Goal: Information Seeking & Learning: Find specific fact

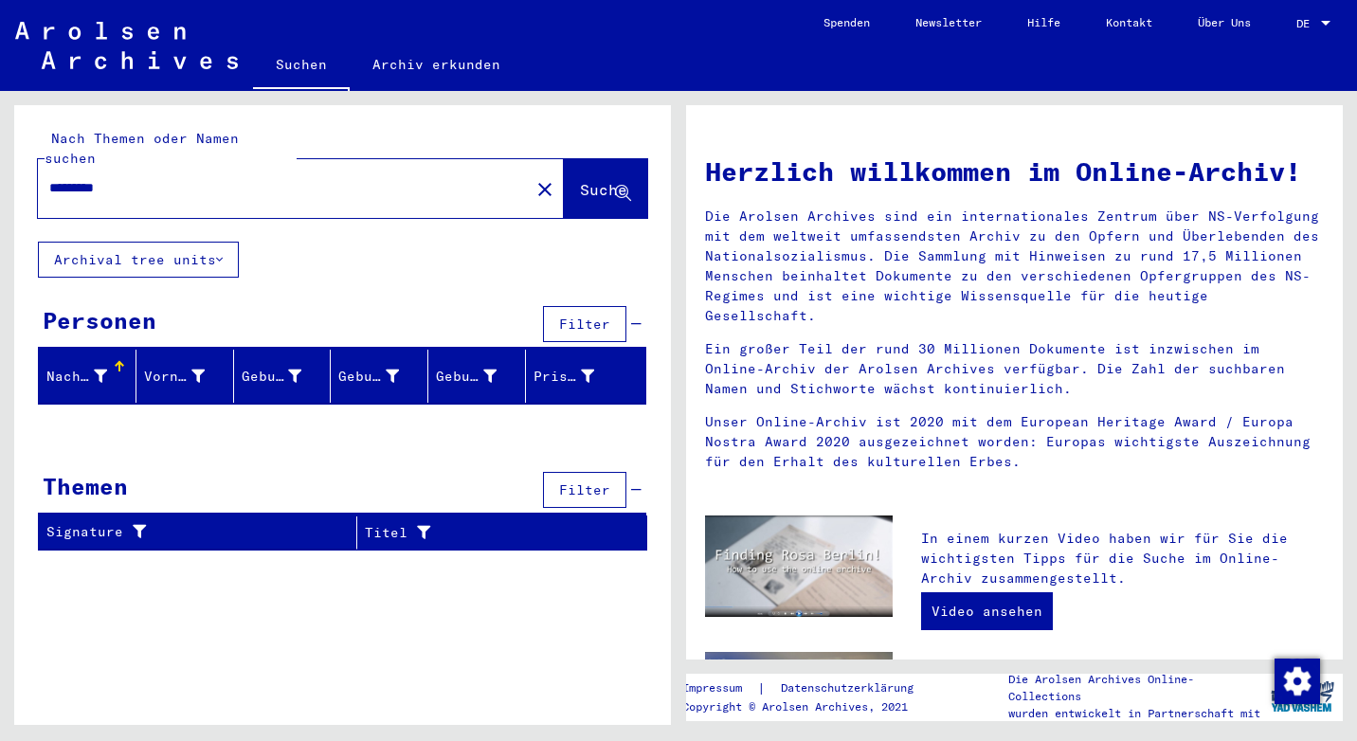
click at [106, 178] on input "*********" at bounding box center [278, 188] width 458 height 20
click at [594, 190] on button "Suche" at bounding box center [605, 188] width 83 height 59
click at [106, 178] on input "**********" at bounding box center [278, 188] width 458 height 20
click at [88, 178] on input "*********" at bounding box center [278, 188] width 458 height 20
click at [56, 178] on input "*********" at bounding box center [278, 188] width 458 height 20
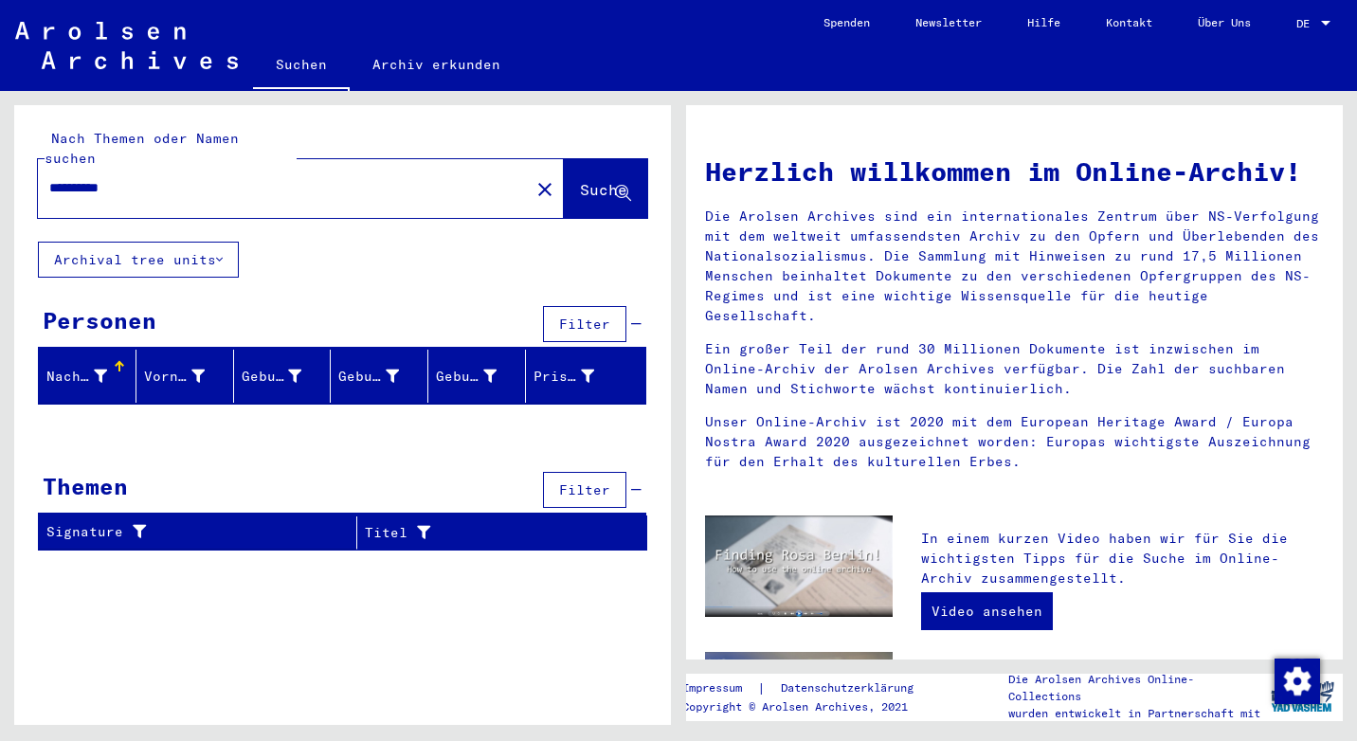
drag, startPoint x: 137, startPoint y: 168, endPoint x: 0, endPoint y: 127, distance: 143.3
click at [0, 129] on html "**********" at bounding box center [678, 370] width 1357 height 741
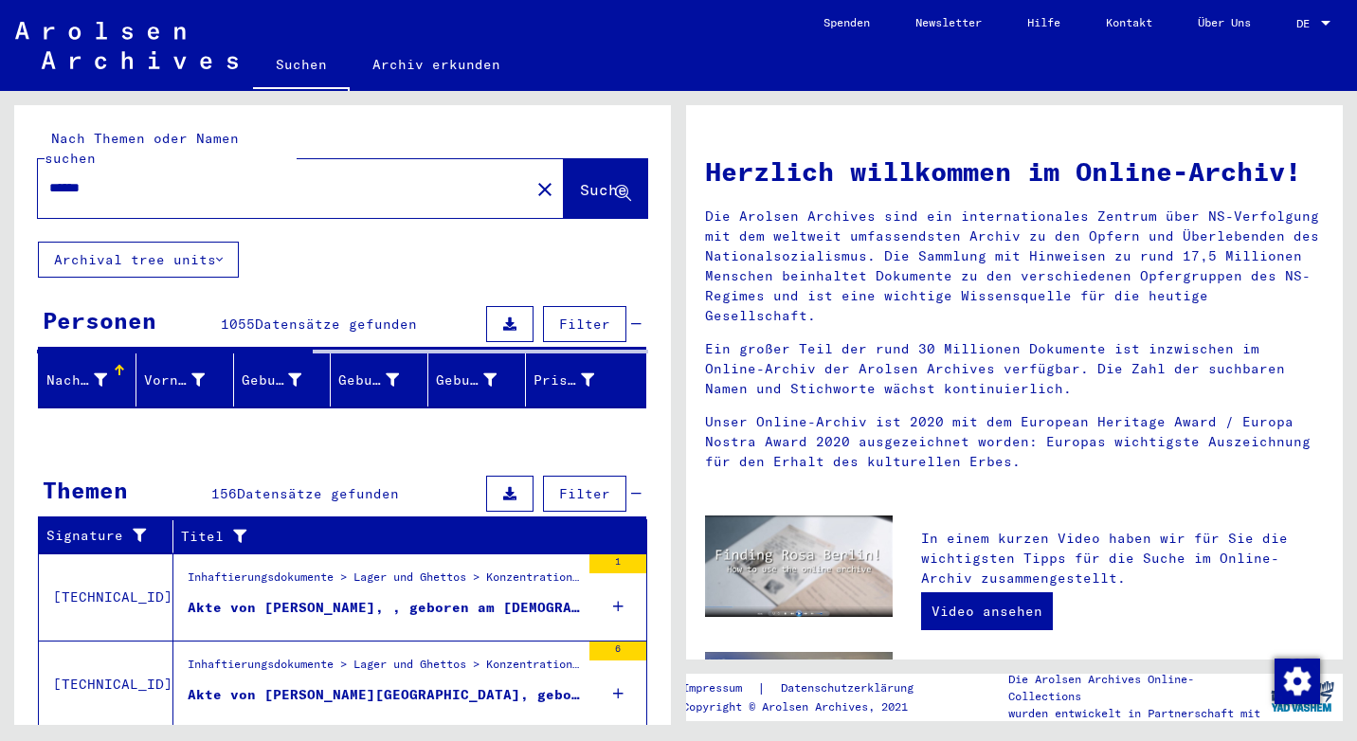
drag, startPoint x: 101, startPoint y: 169, endPoint x: 29, endPoint y: 179, distance: 72.8
click at [29, 179] on div "Nach Themen oder Namen suchen ****** close Suche" at bounding box center [342, 173] width 657 height 136
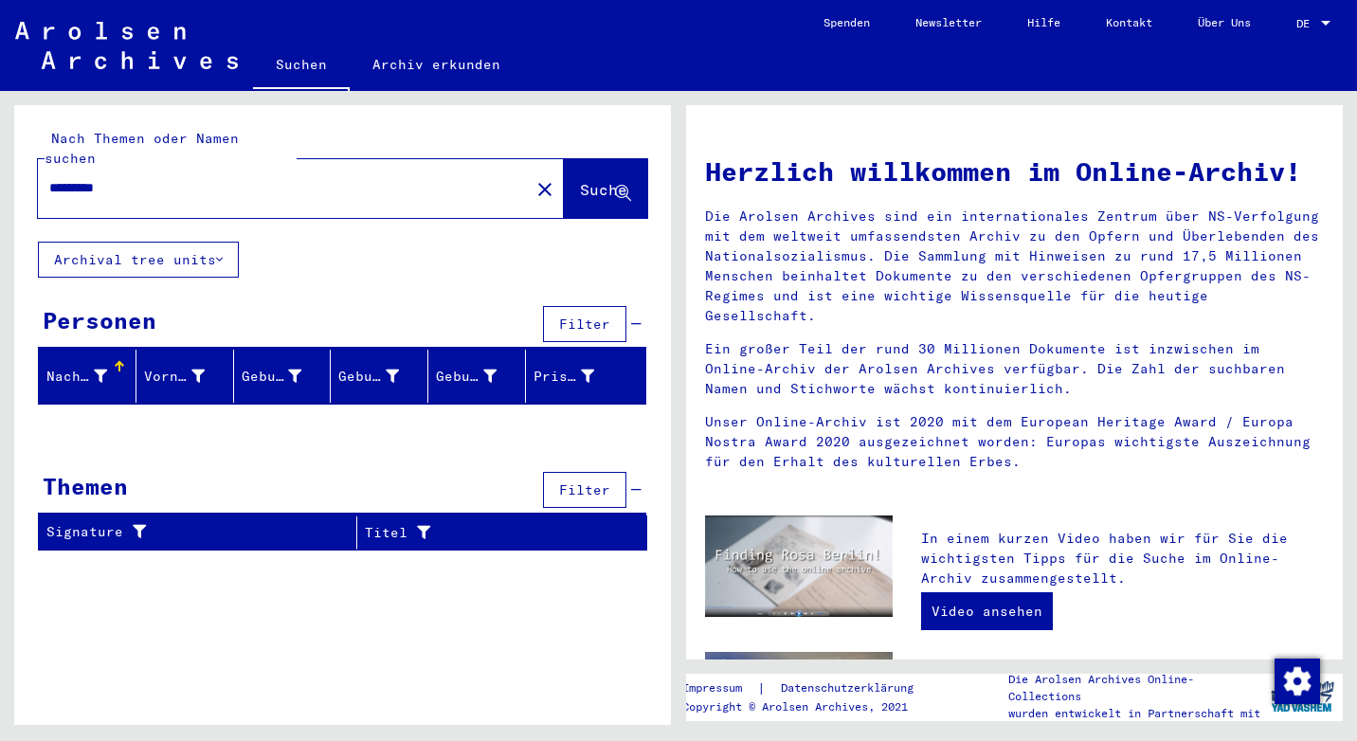
drag, startPoint x: 123, startPoint y: 161, endPoint x: -4, endPoint y: 161, distance: 127.0
click at [0, 161] on html "Suchen Archiv erkunden Spenden Newsletter Hilfe Kontakt Über Uns Suchen Archiv …" at bounding box center [678, 370] width 1357 height 741
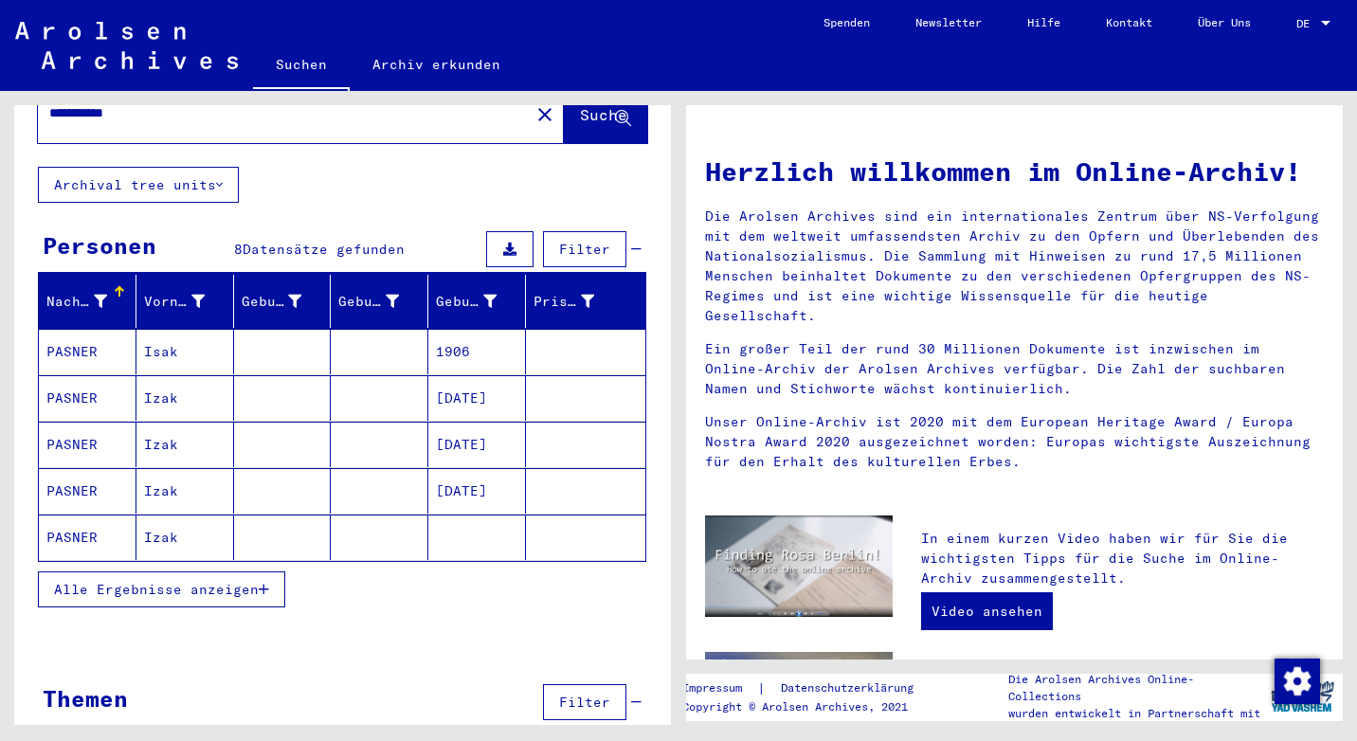
scroll to position [94, 0]
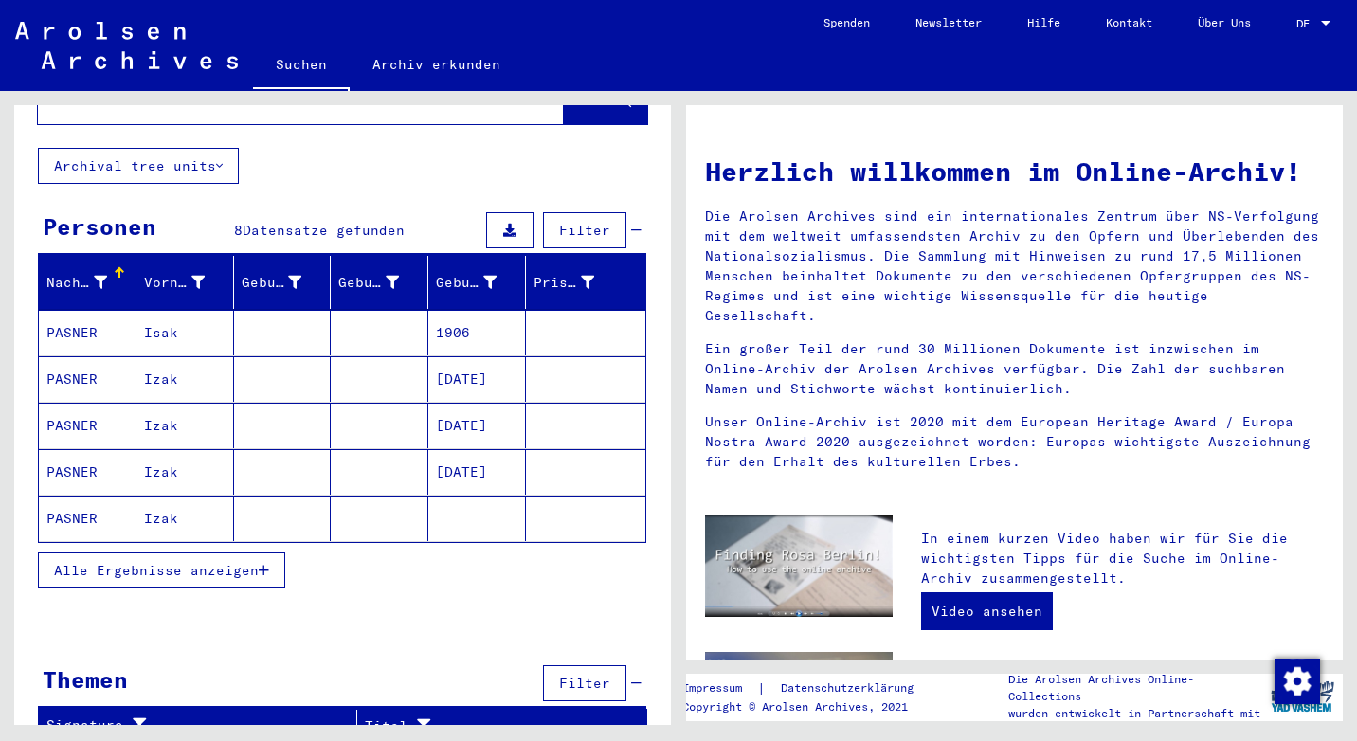
click at [259, 562] on span "Alle Ergebnisse anzeigen" at bounding box center [156, 570] width 205 height 17
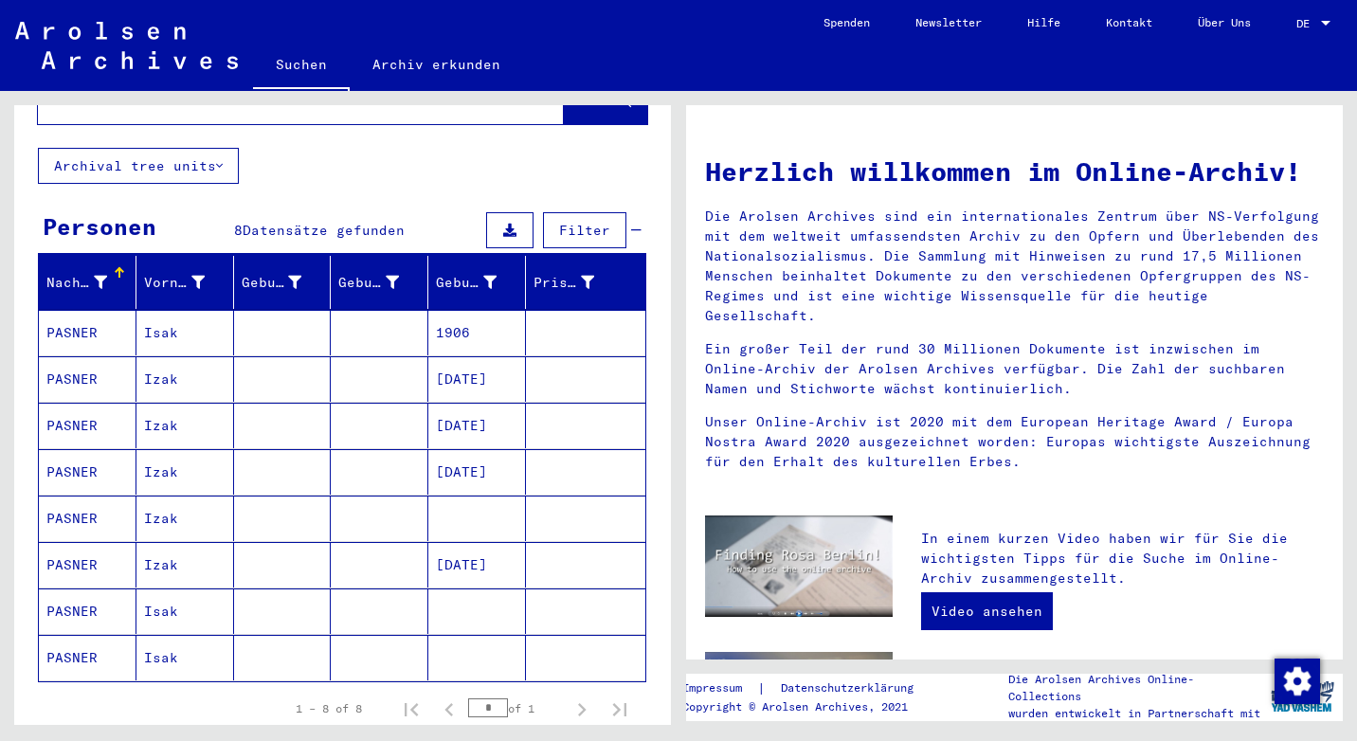
click at [90, 542] on mat-cell "PASNER" at bounding box center [88, 564] width 98 height 45
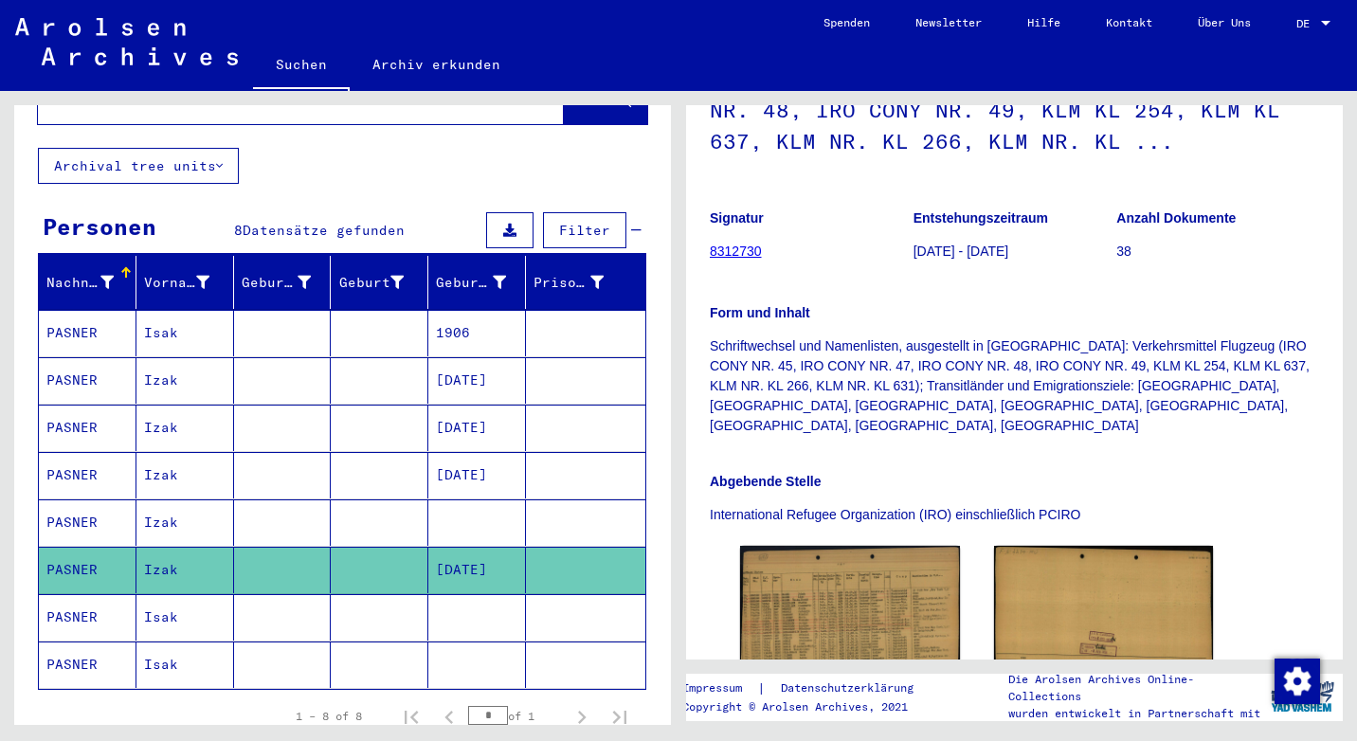
scroll to position [253, 0]
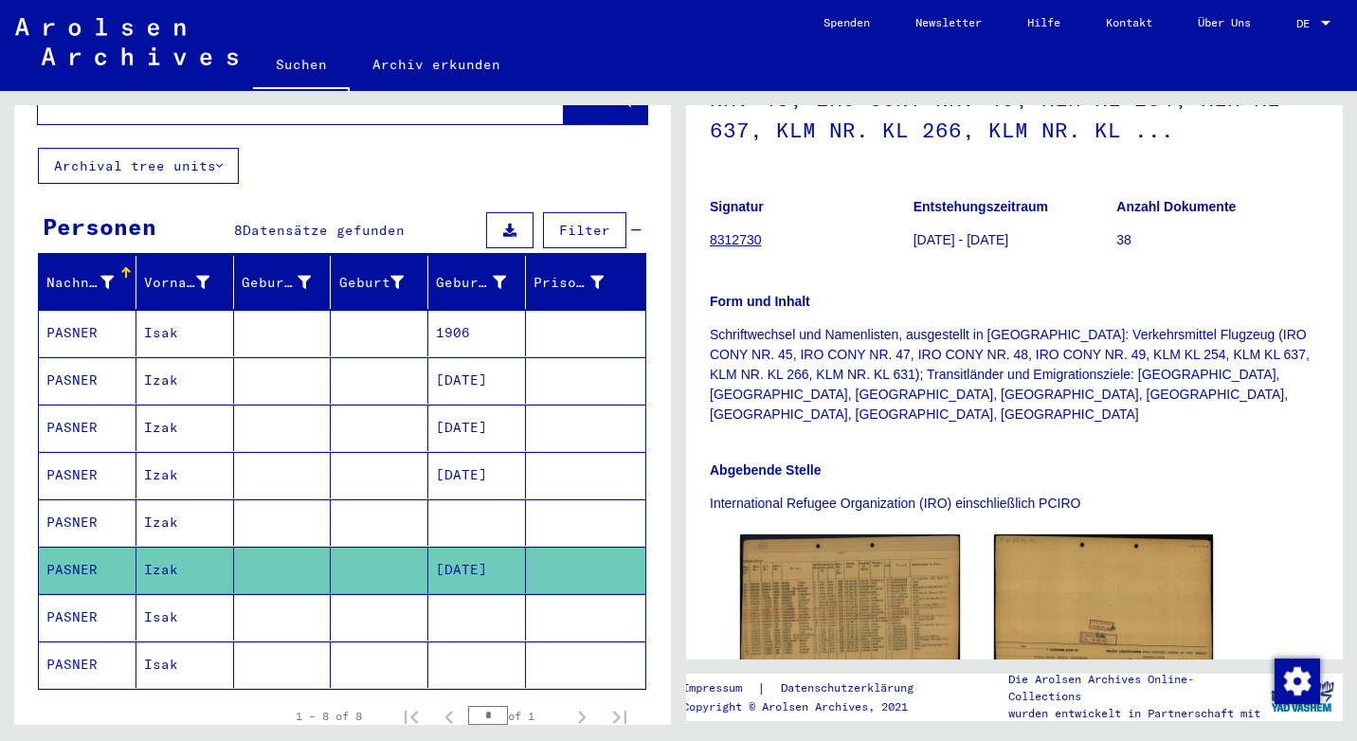
click at [86, 360] on mat-cell "PASNER" at bounding box center [88, 380] width 98 height 46
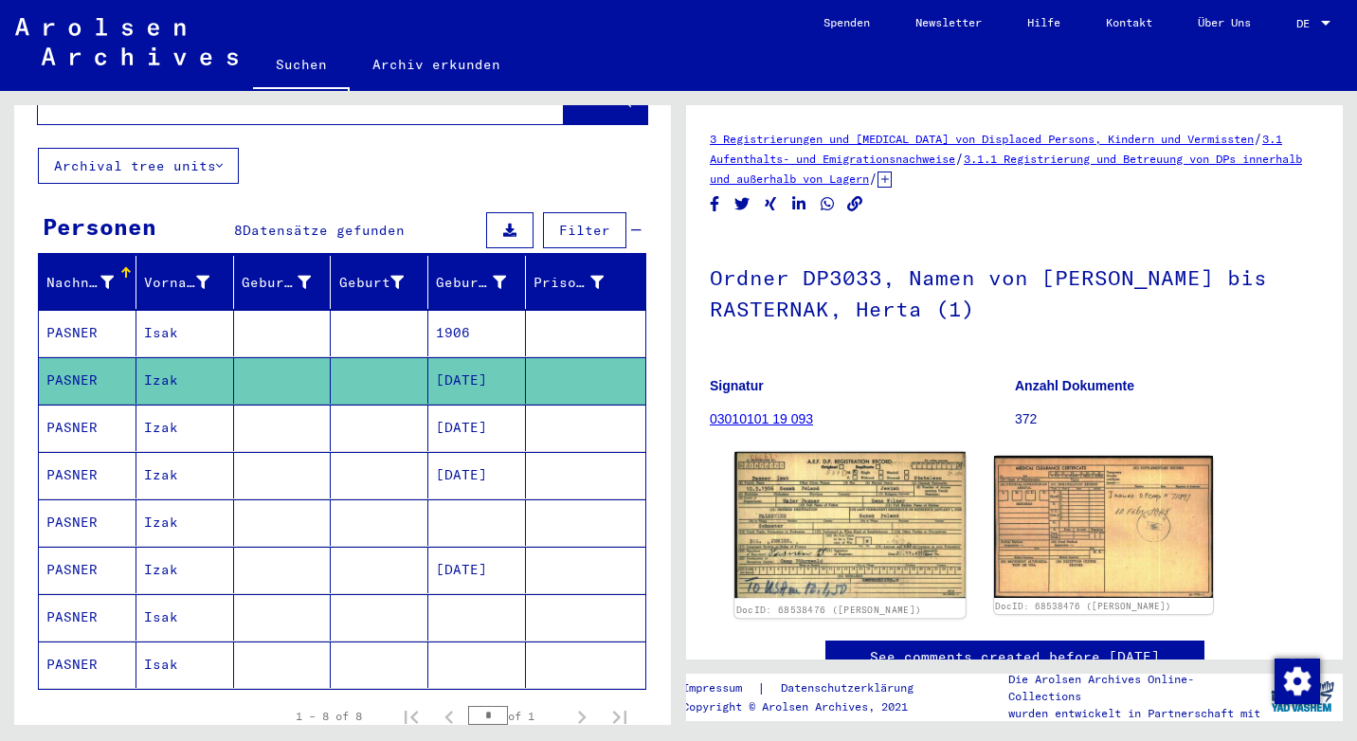
click at [858, 494] on img at bounding box center [850, 525] width 230 height 146
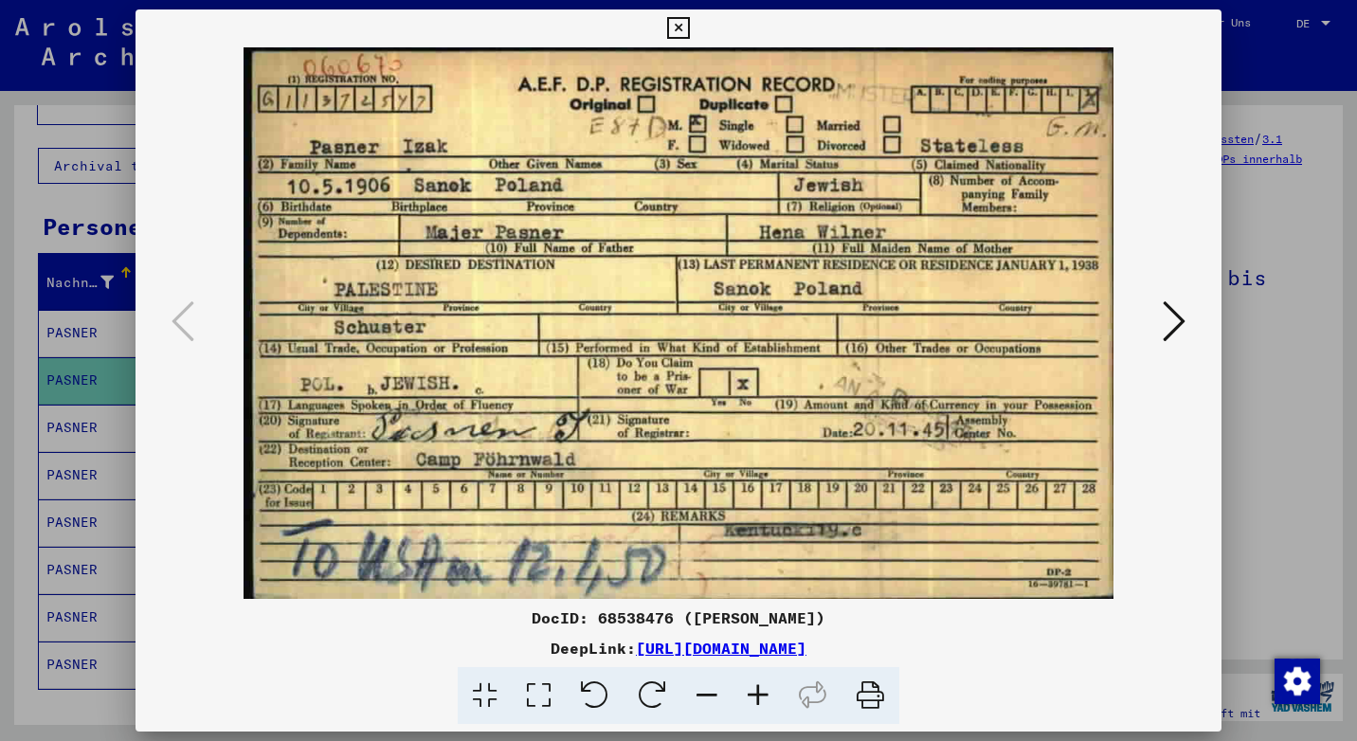
click at [678, 17] on icon at bounding box center [678, 28] width 22 height 23
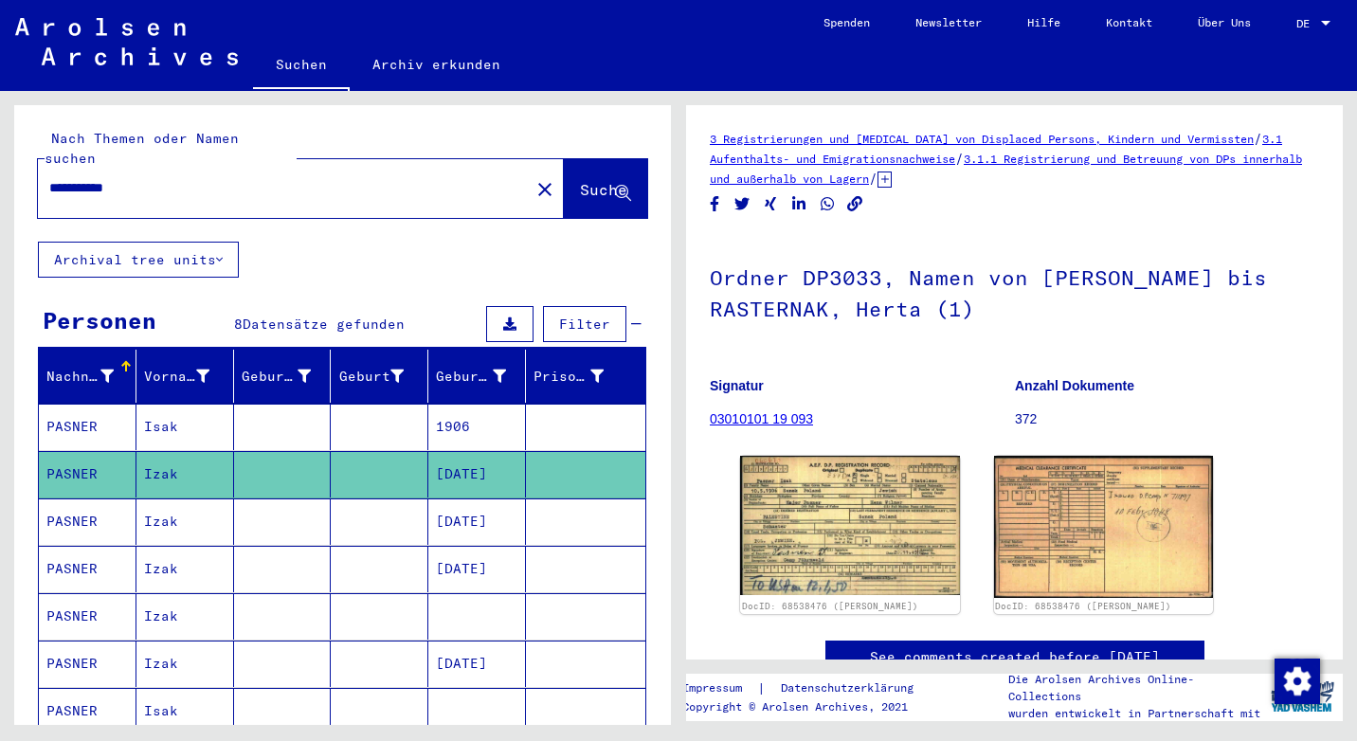
drag, startPoint x: 161, startPoint y: 173, endPoint x: 0, endPoint y: 121, distance: 169.3
click at [0, 130] on html "**********" at bounding box center [678, 370] width 1357 height 741
type input "*******"
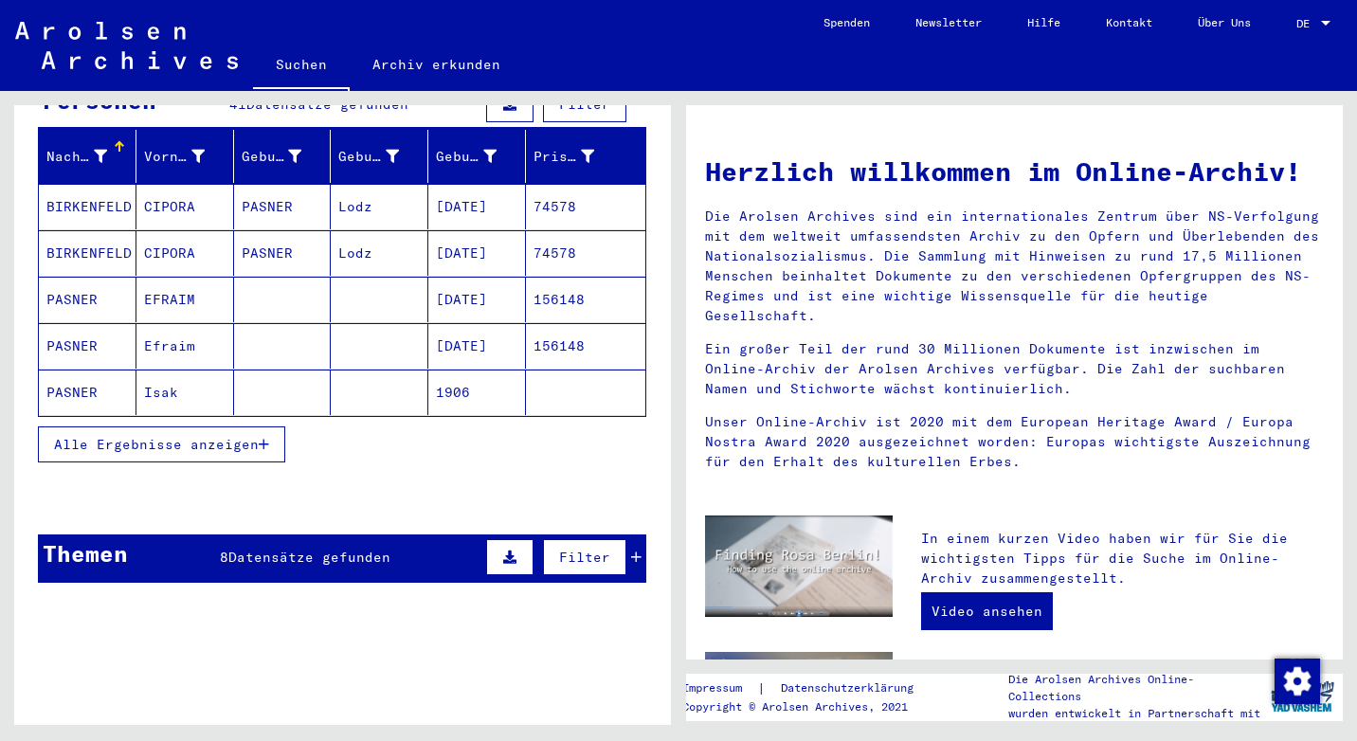
scroll to position [221, 0]
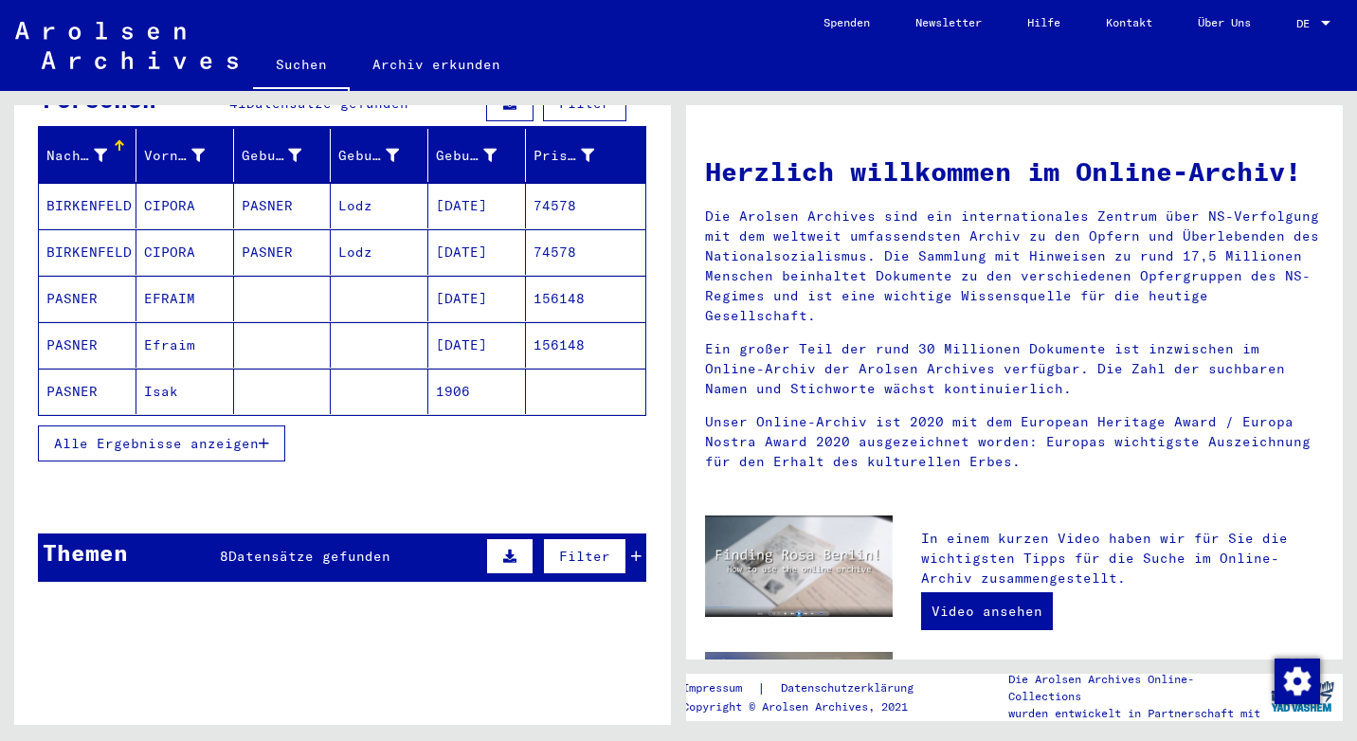
click at [90, 279] on mat-cell "PASNER" at bounding box center [88, 298] width 98 height 45
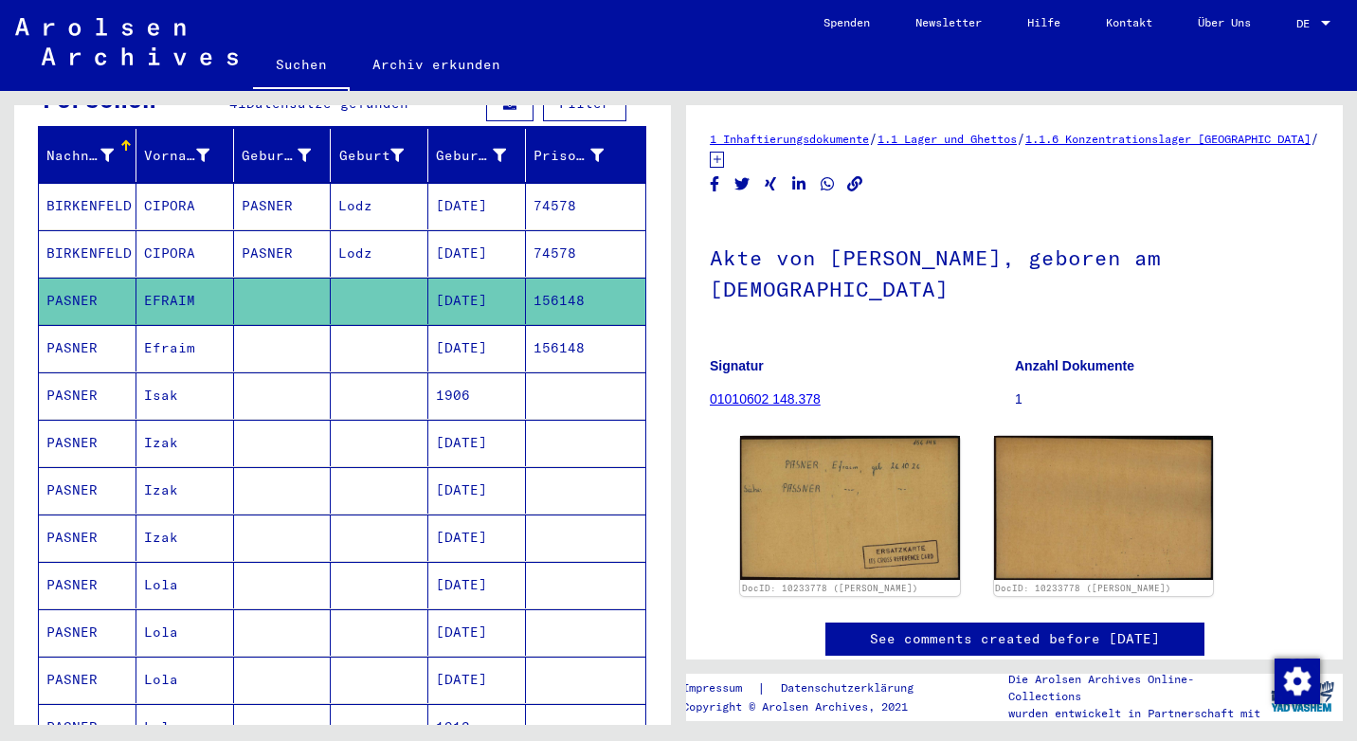
click at [81, 325] on mat-cell "PASNER" at bounding box center [88, 348] width 98 height 46
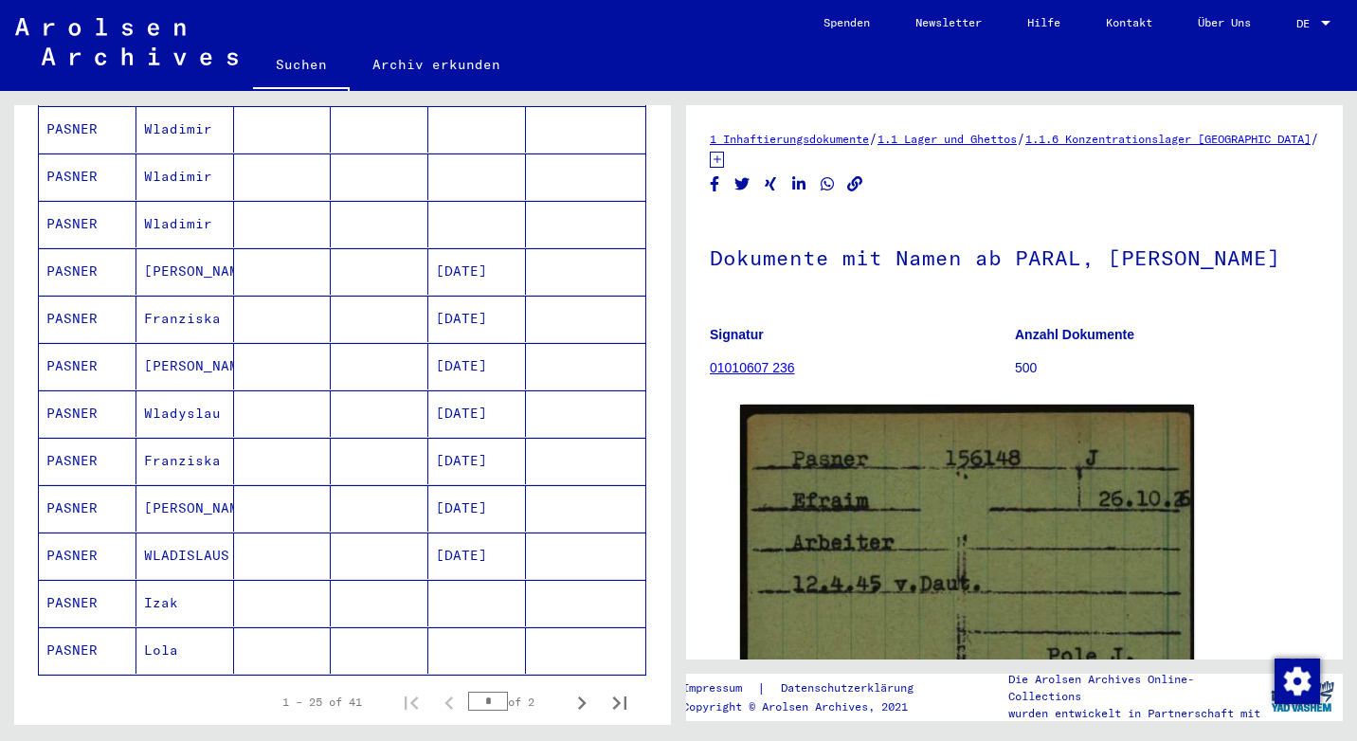
scroll to position [917, 0]
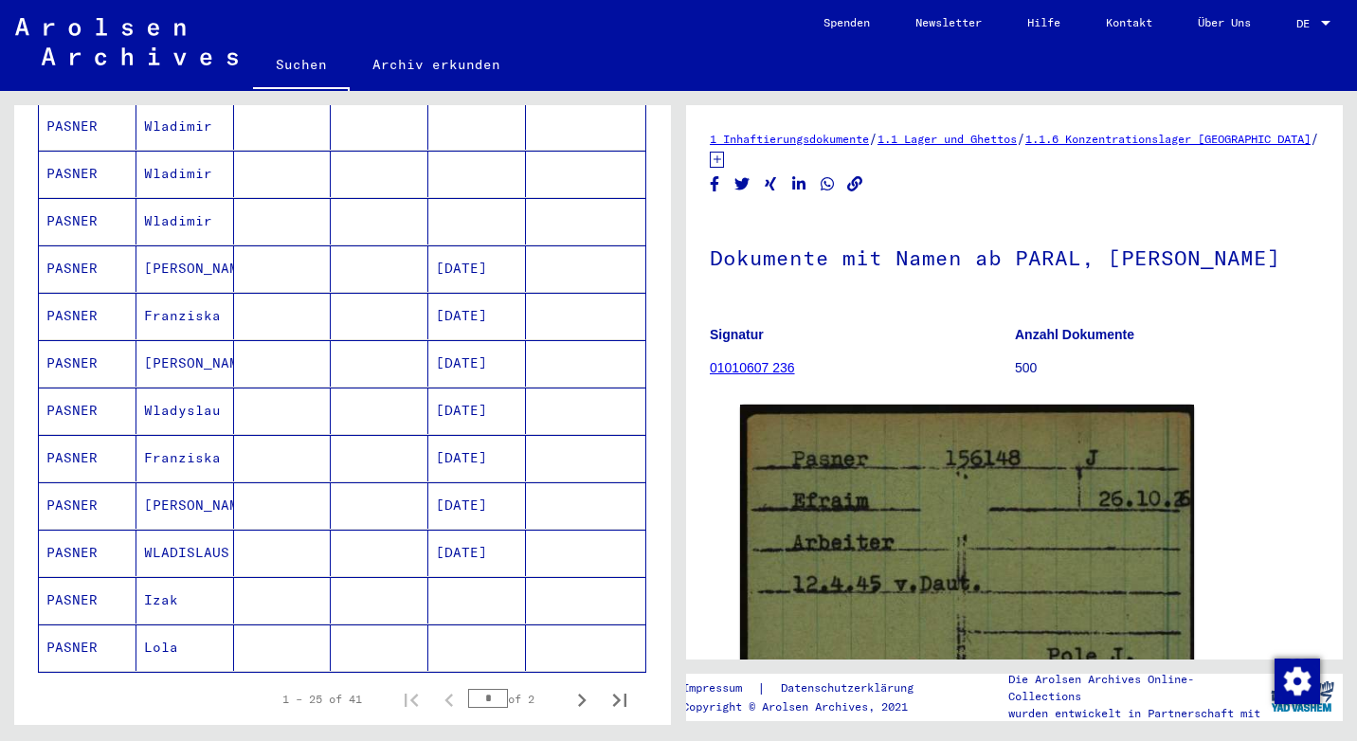
click at [96, 486] on mat-cell "PASNER" at bounding box center [88, 505] width 98 height 46
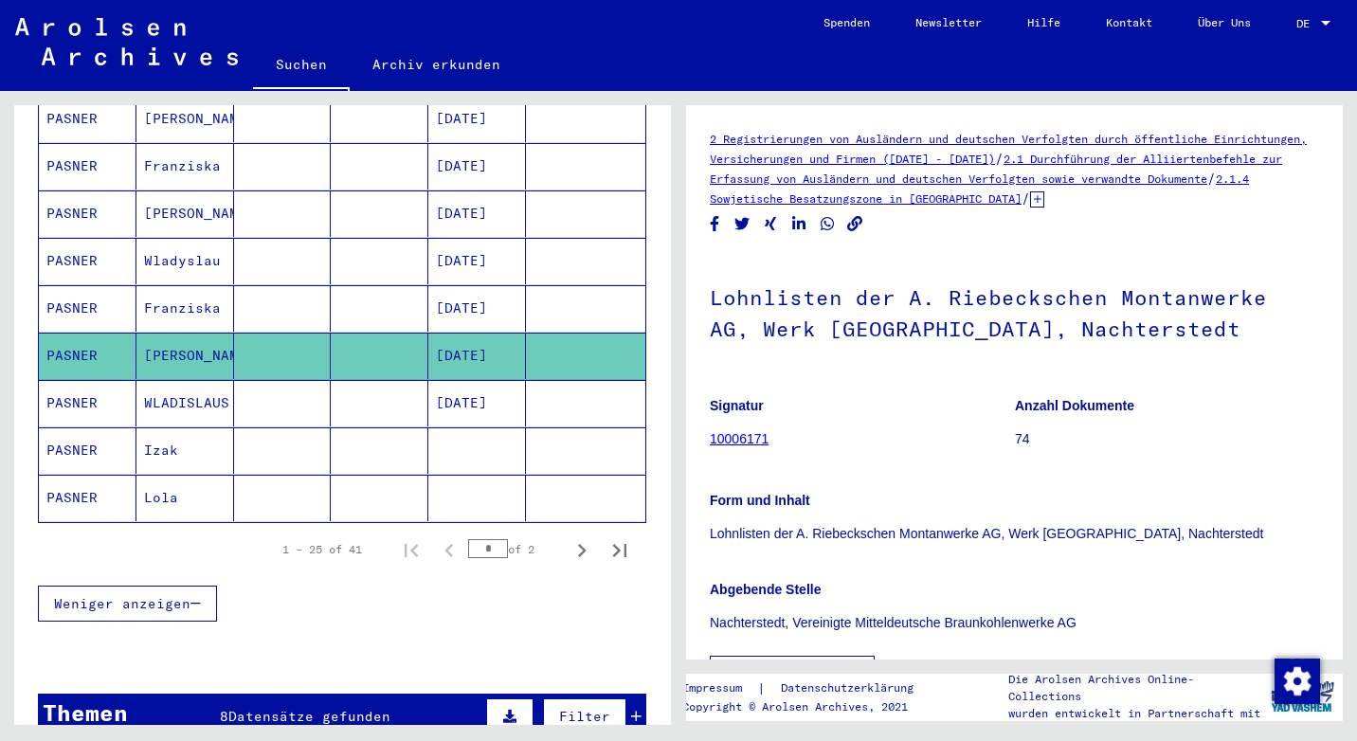
scroll to position [1074, 0]
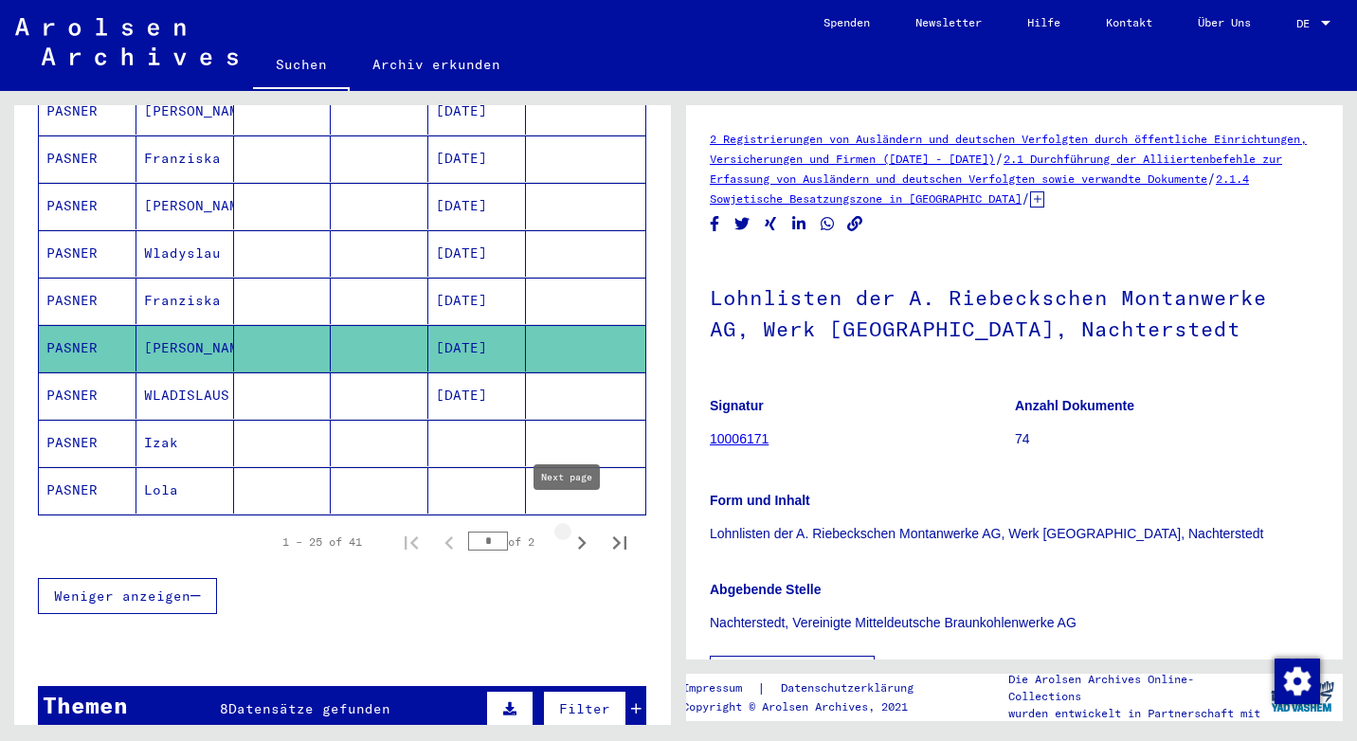
click at [571, 530] on icon "Next page" at bounding box center [582, 543] width 27 height 27
type input "*"
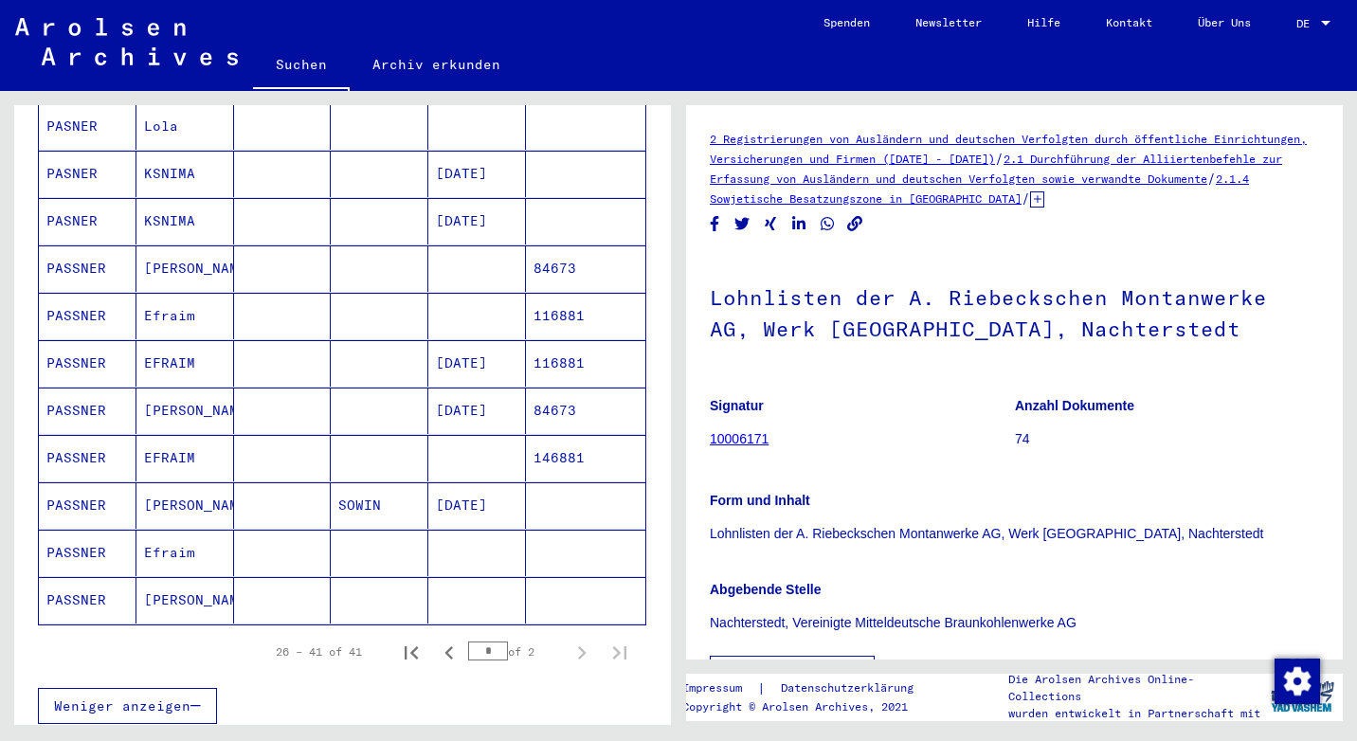
scroll to position [505, 0]
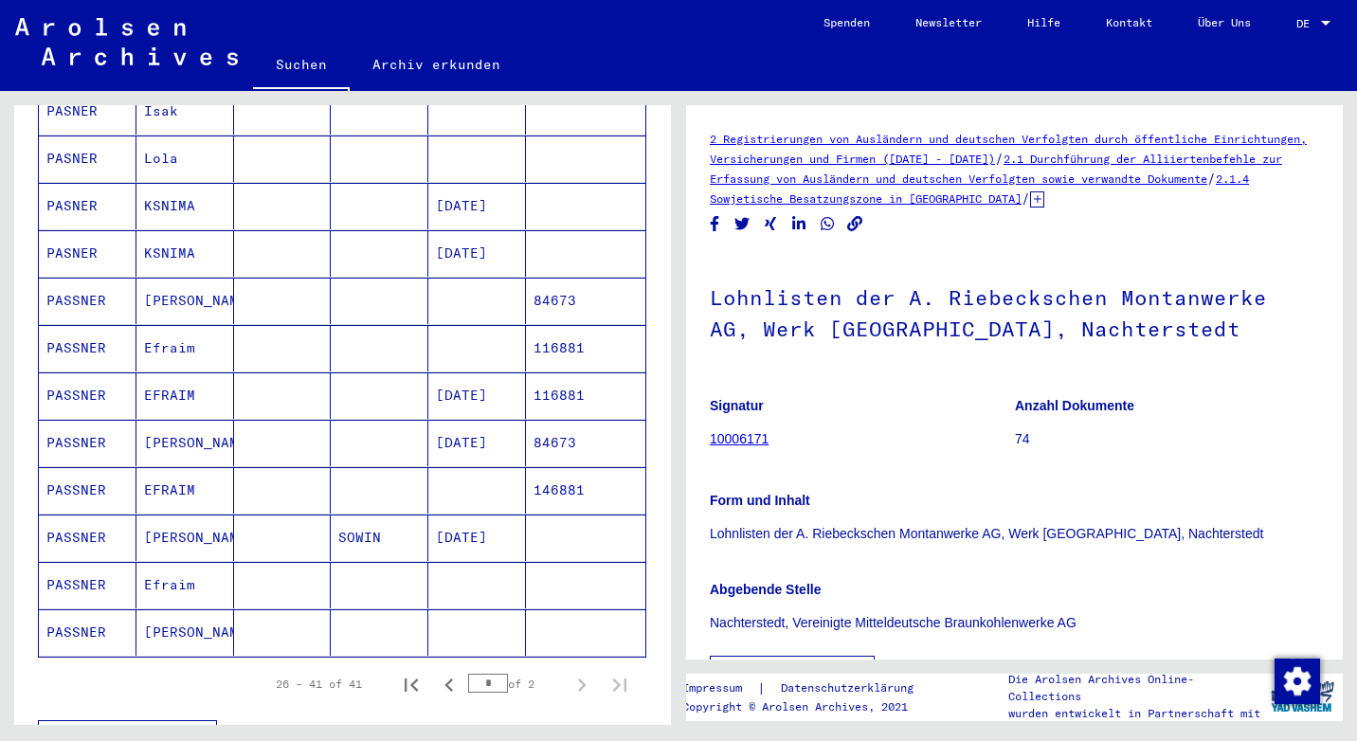
click at [87, 375] on mat-cell "PASSNER" at bounding box center [88, 395] width 98 height 46
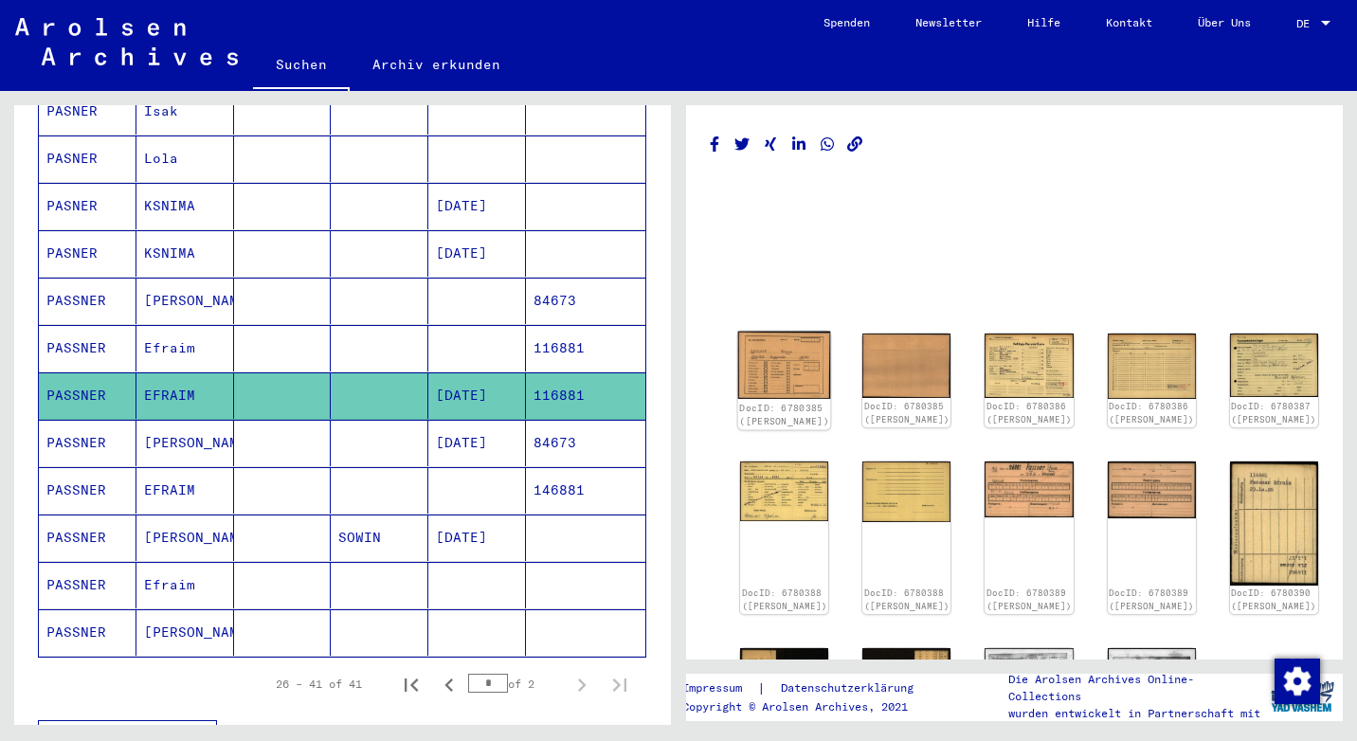
click at [760, 358] on img at bounding box center [784, 365] width 93 height 67
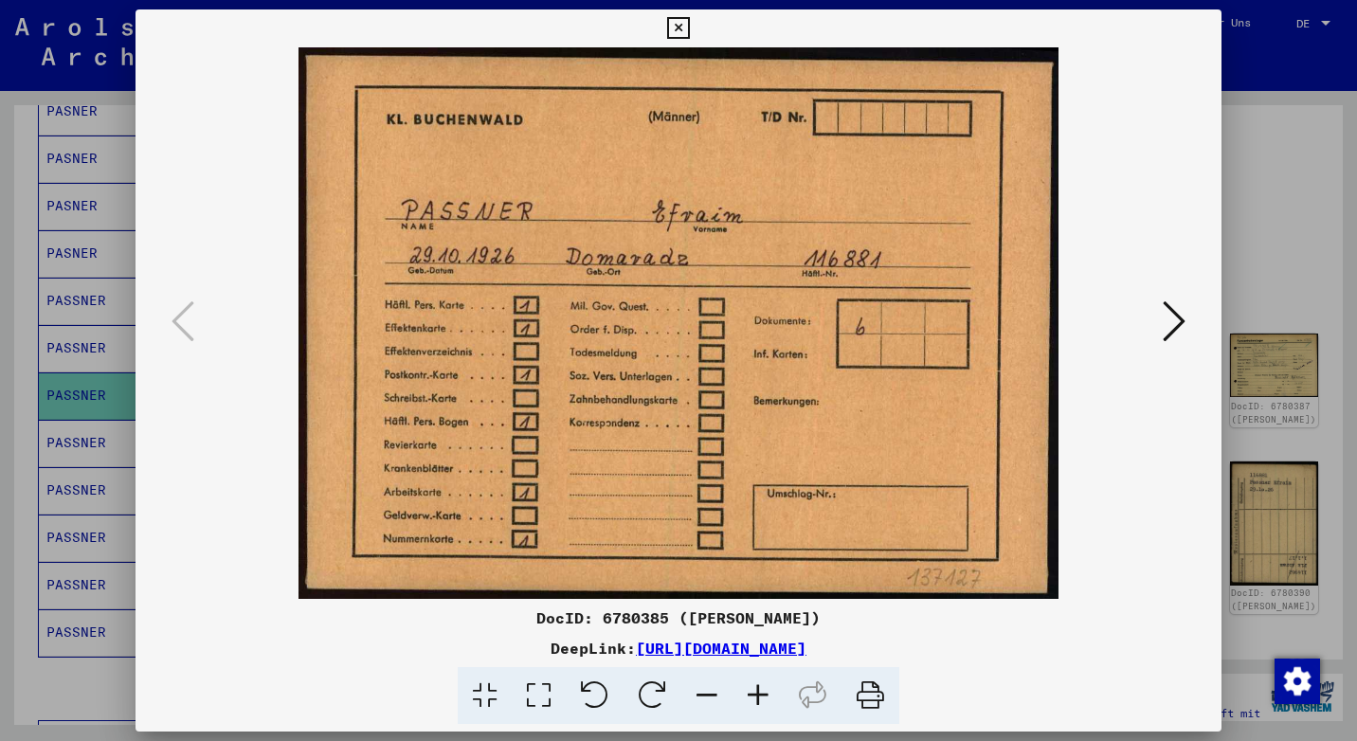
click at [1166, 308] on icon at bounding box center [1174, 321] width 23 height 45
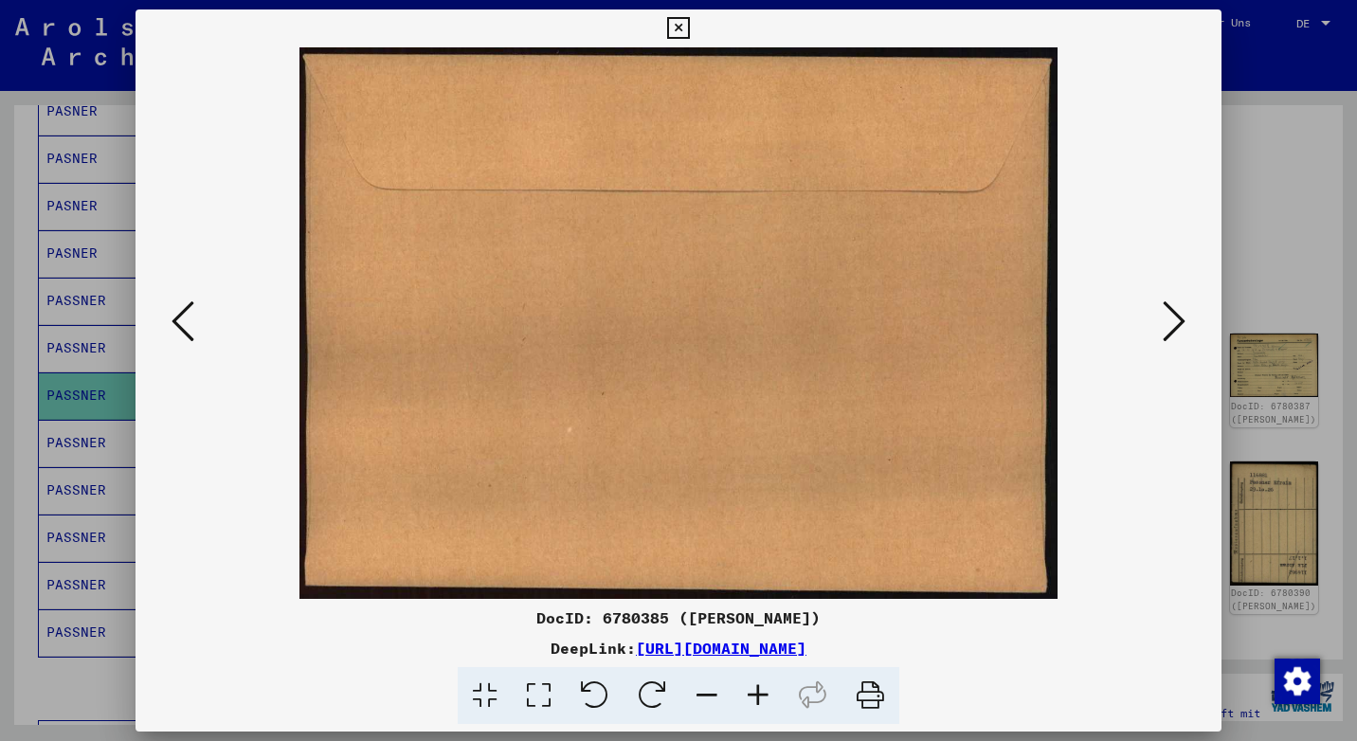
click at [1166, 308] on icon at bounding box center [1174, 321] width 23 height 45
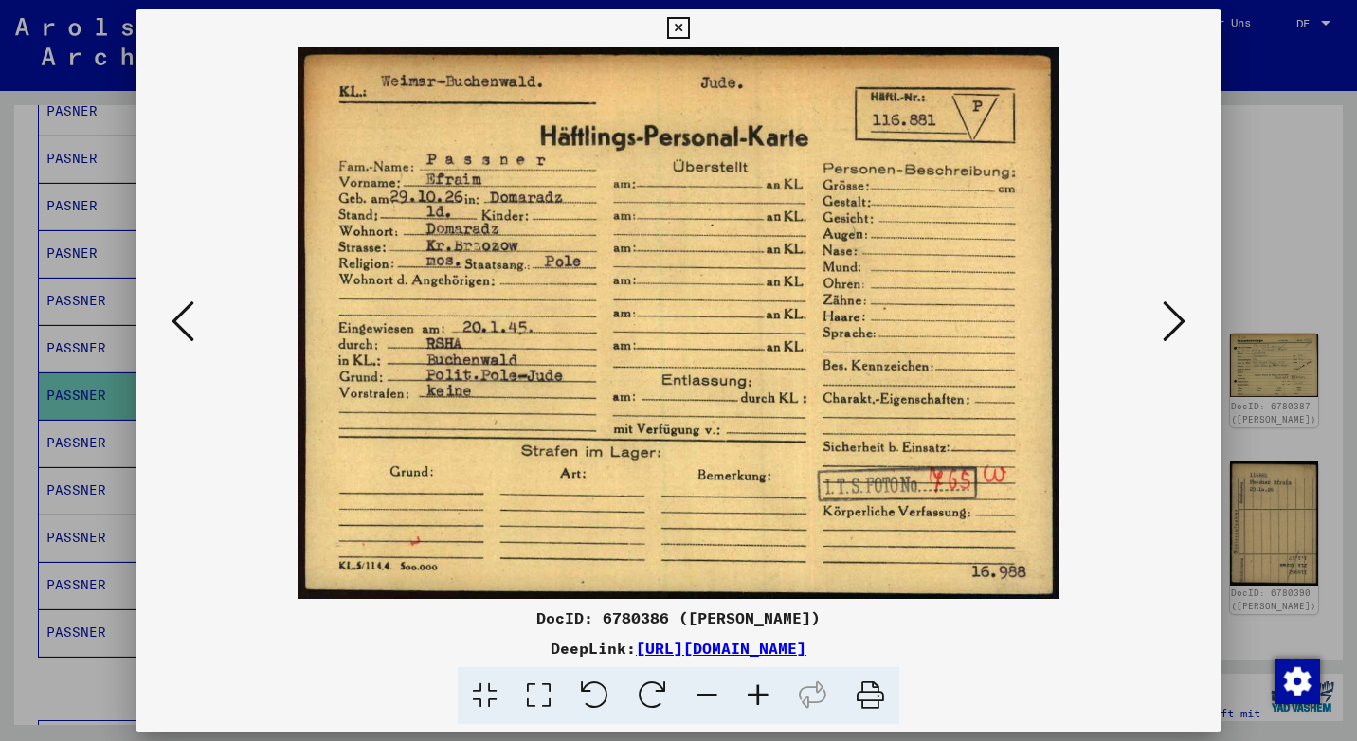
click at [1166, 308] on icon at bounding box center [1174, 321] width 23 height 45
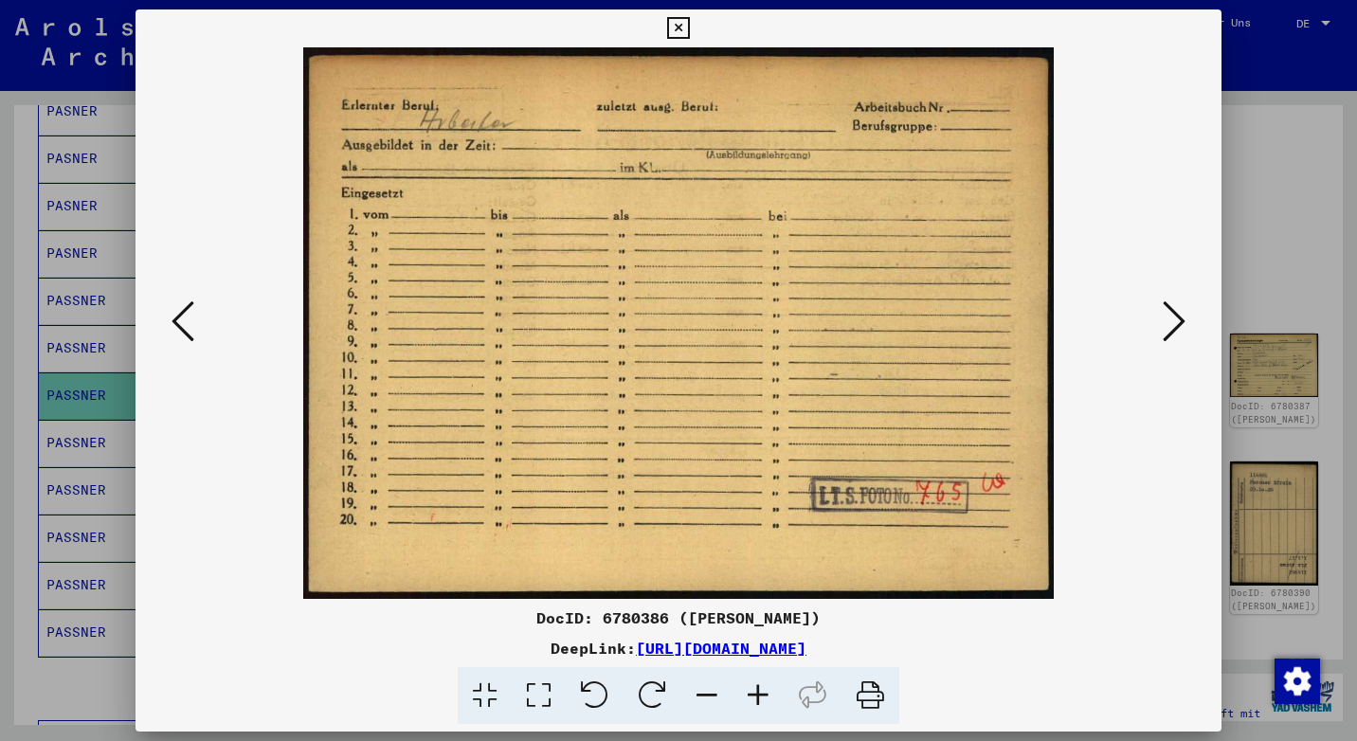
click at [1166, 308] on icon at bounding box center [1174, 321] width 23 height 45
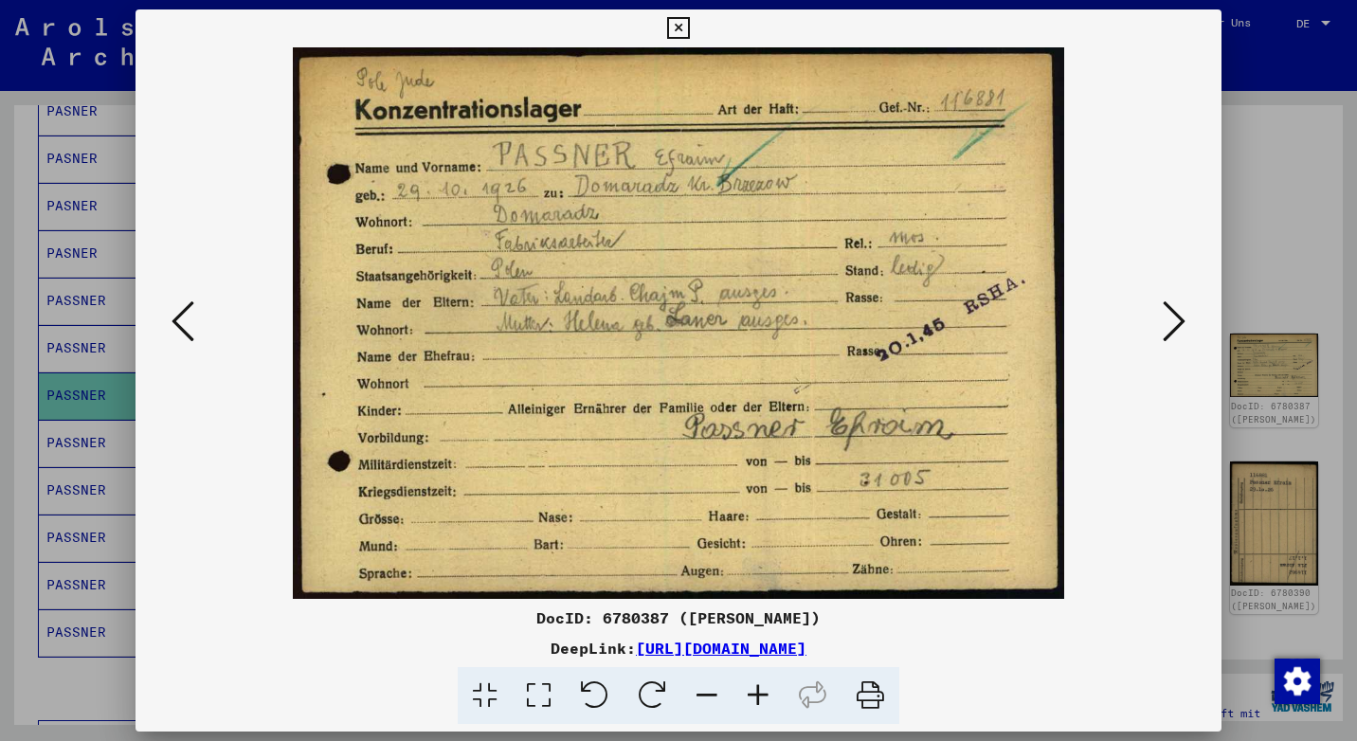
click at [1184, 308] on icon at bounding box center [1174, 321] width 23 height 45
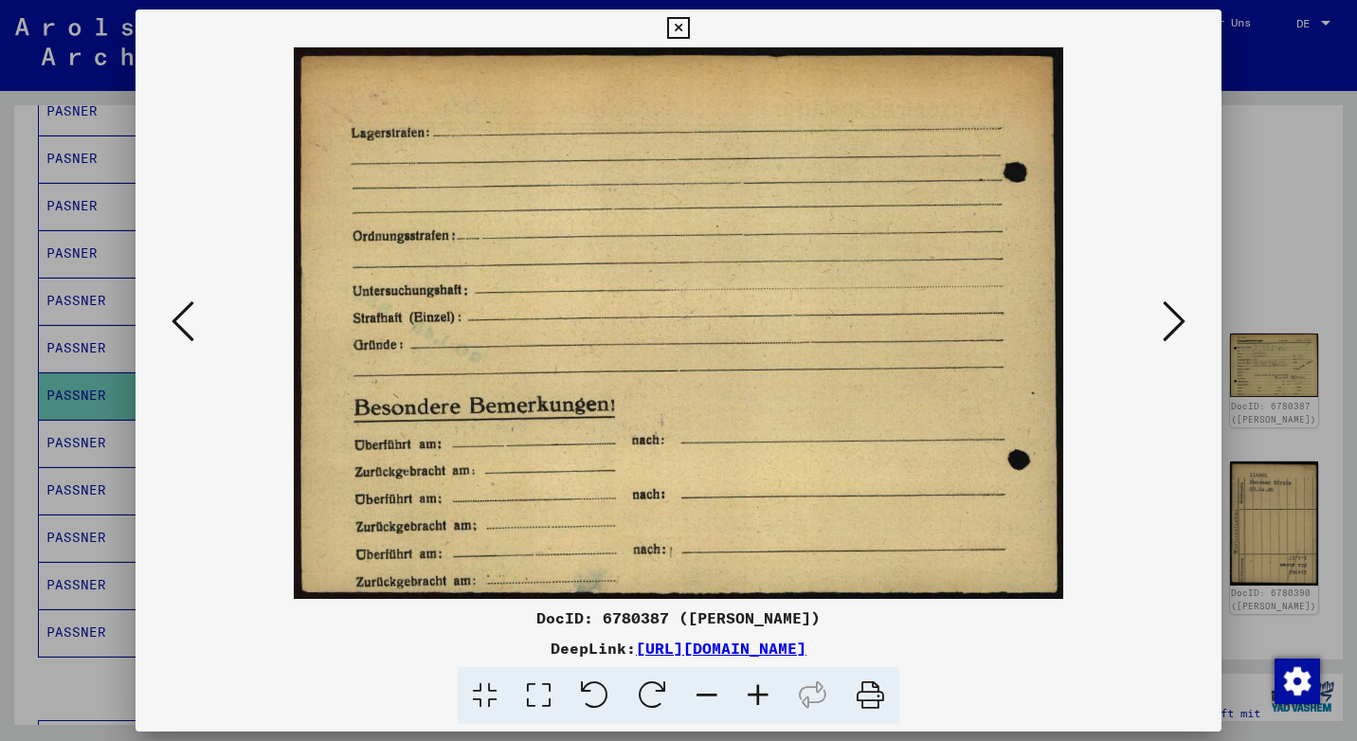
click at [1184, 308] on icon at bounding box center [1174, 321] width 23 height 45
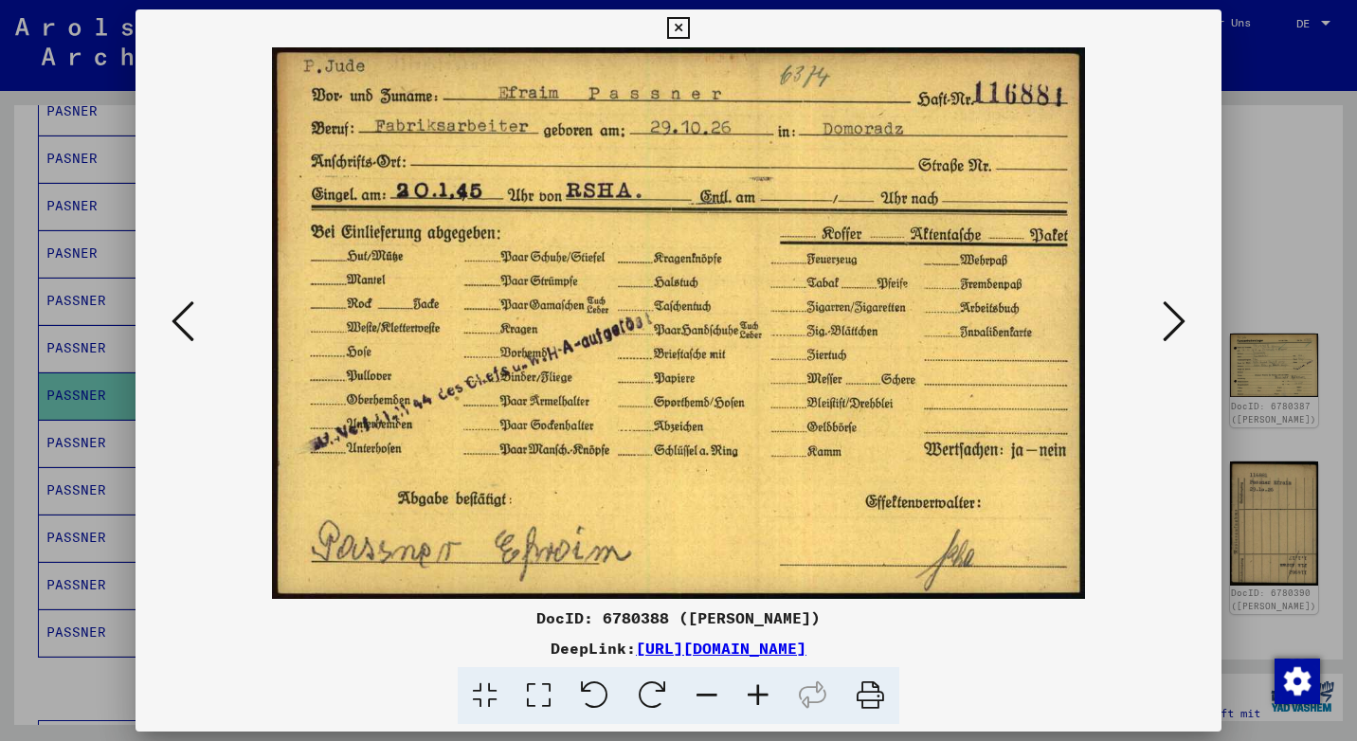
click at [1183, 308] on icon at bounding box center [1174, 321] width 23 height 45
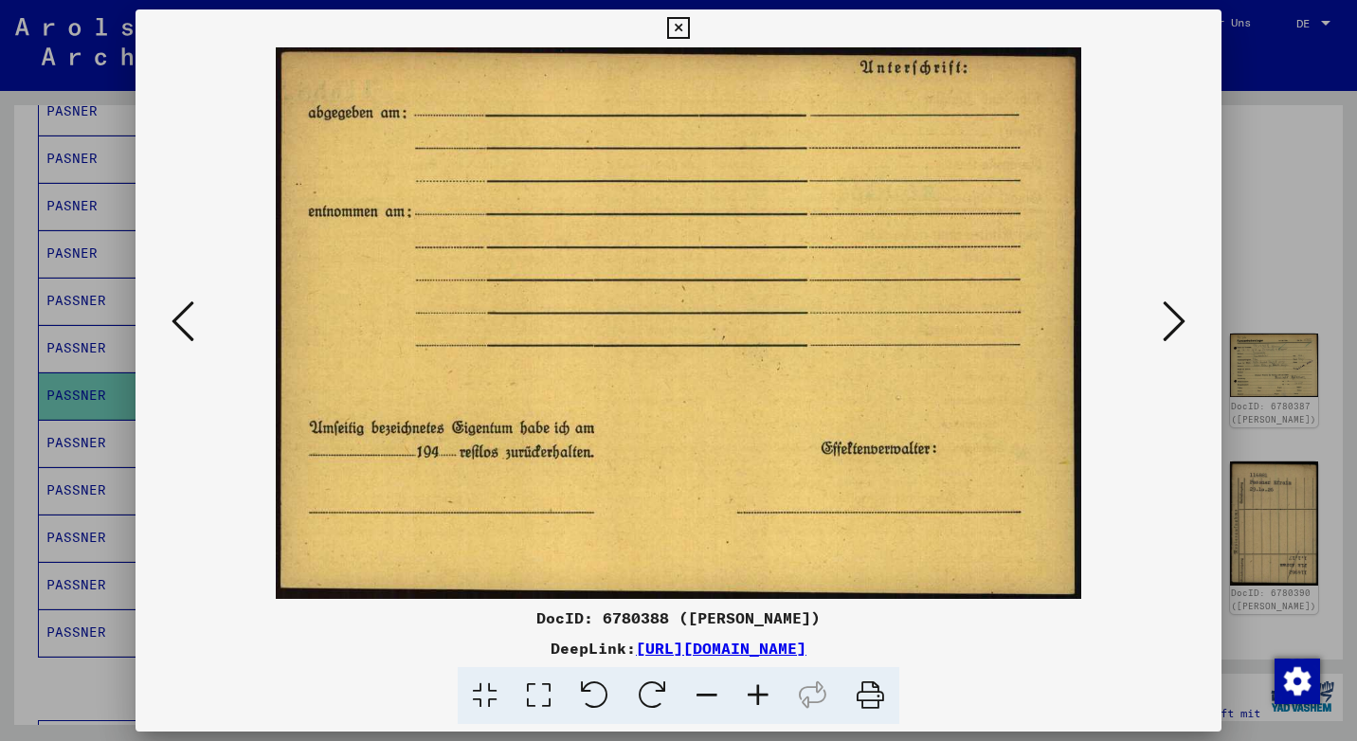
click at [1183, 308] on icon at bounding box center [1174, 321] width 23 height 45
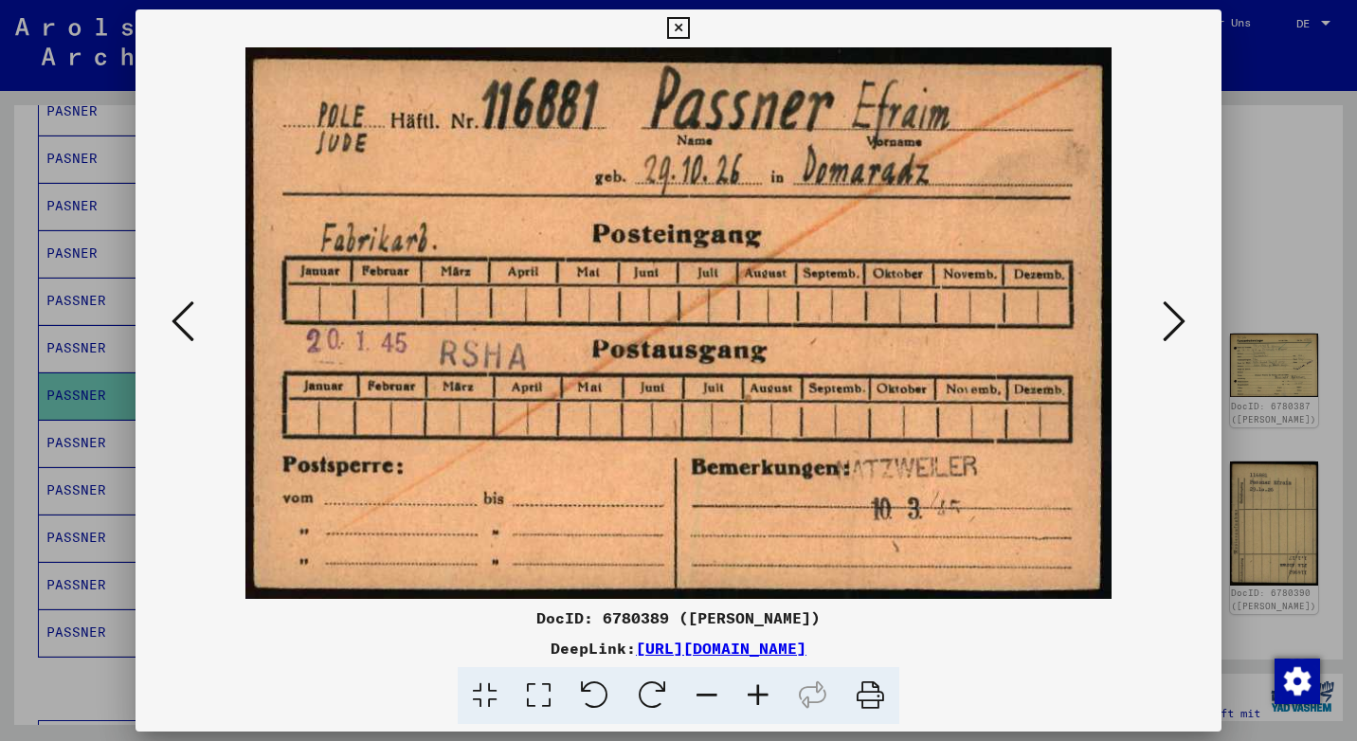
click at [1183, 308] on icon at bounding box center [1174, 321] width 23 height 45
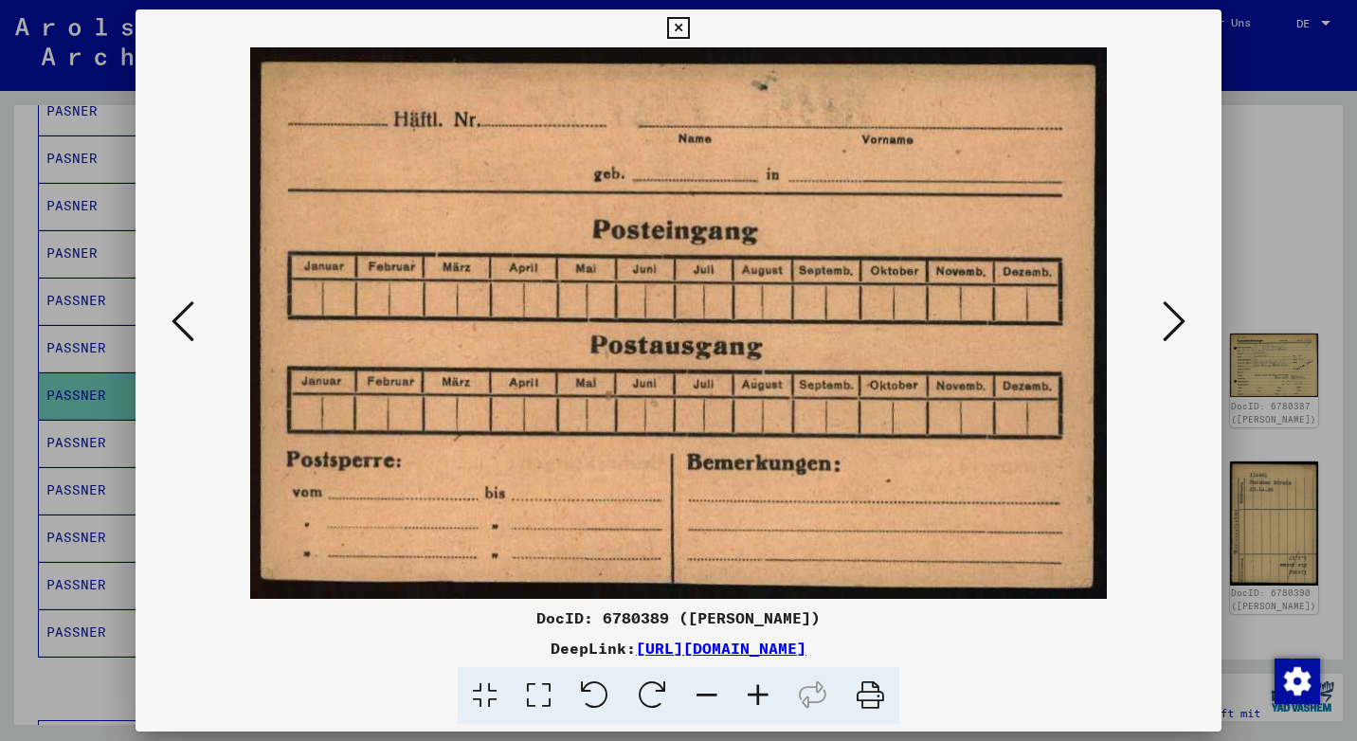
click at [1183, 308] on icon at bounding box center [1174, 321] width 23 height 45
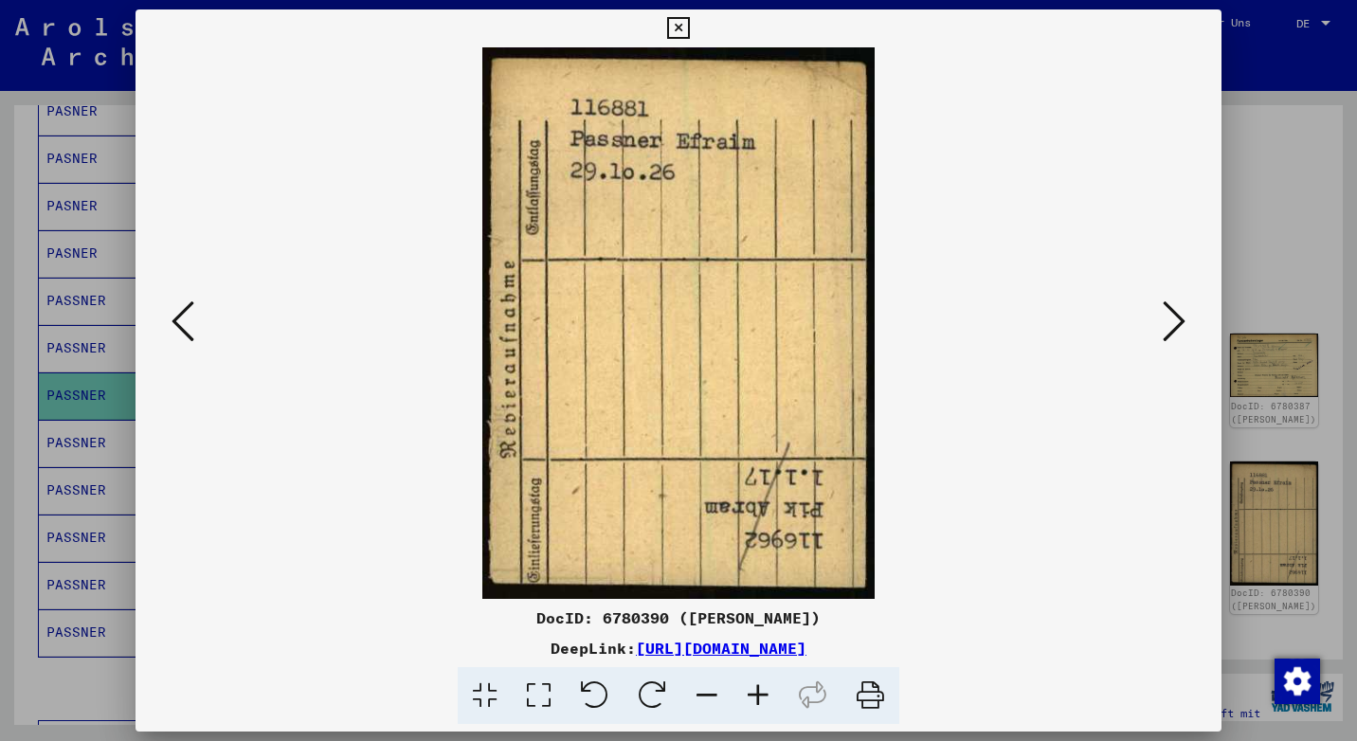
click at [1183, 308] on icon at bounding box center [1174, 321] width 23 height 45
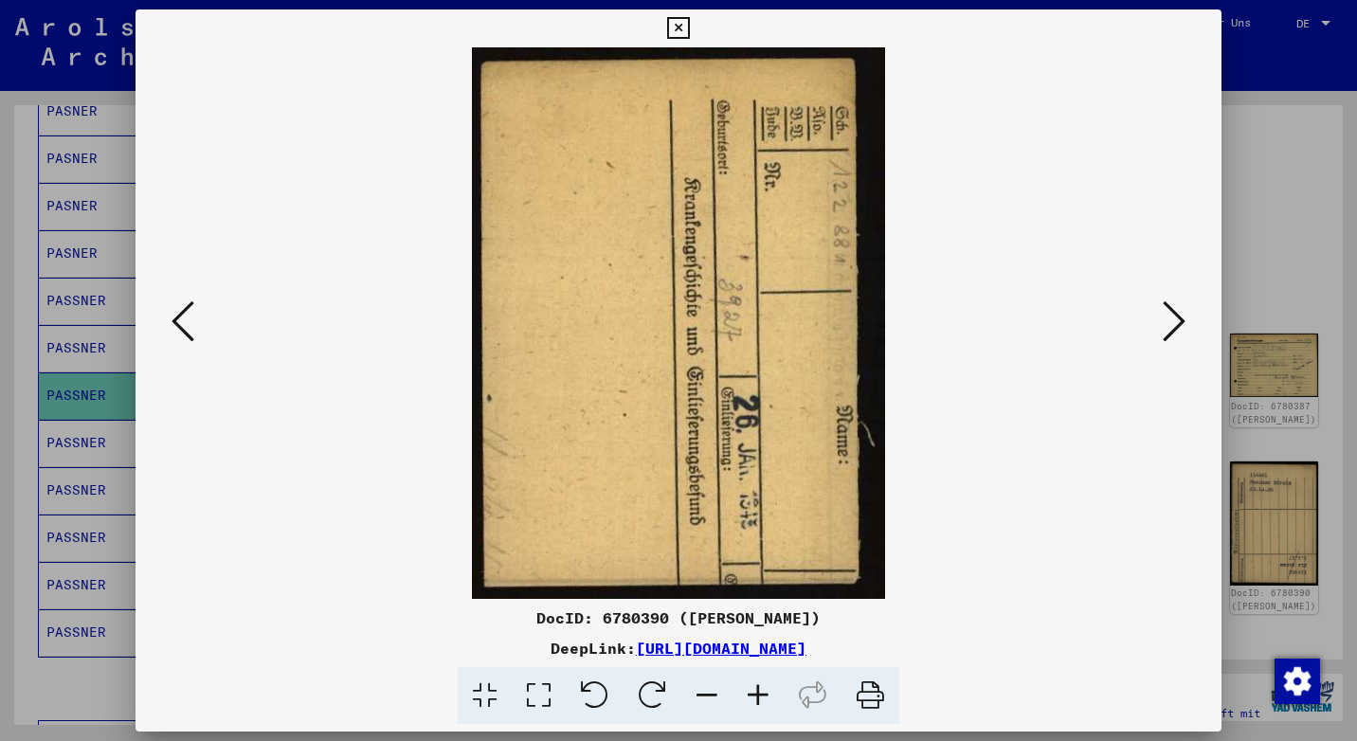
click at [1183, 308] on icon at bounding box center [1174, 321] width 23 height 45
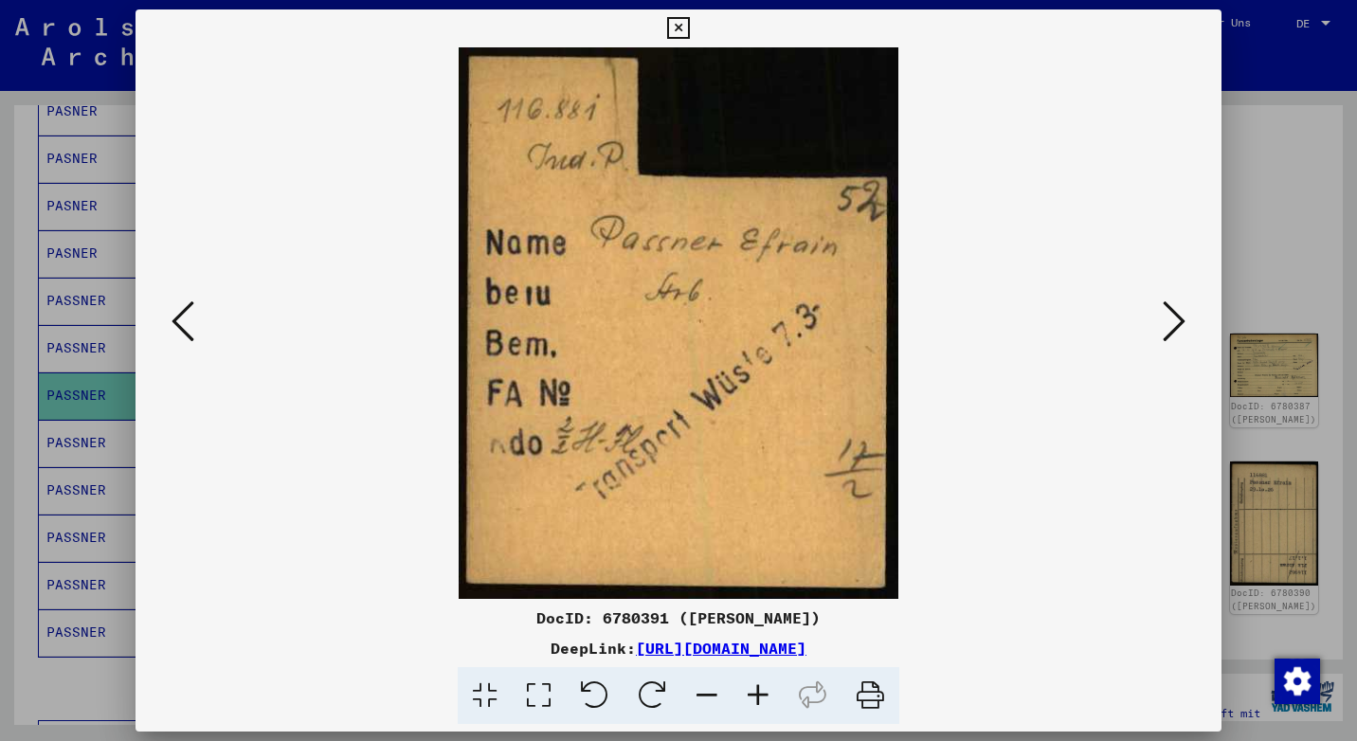
click at [1183, 308] on icon at bounding box center [1174, 321] width 23 height 45
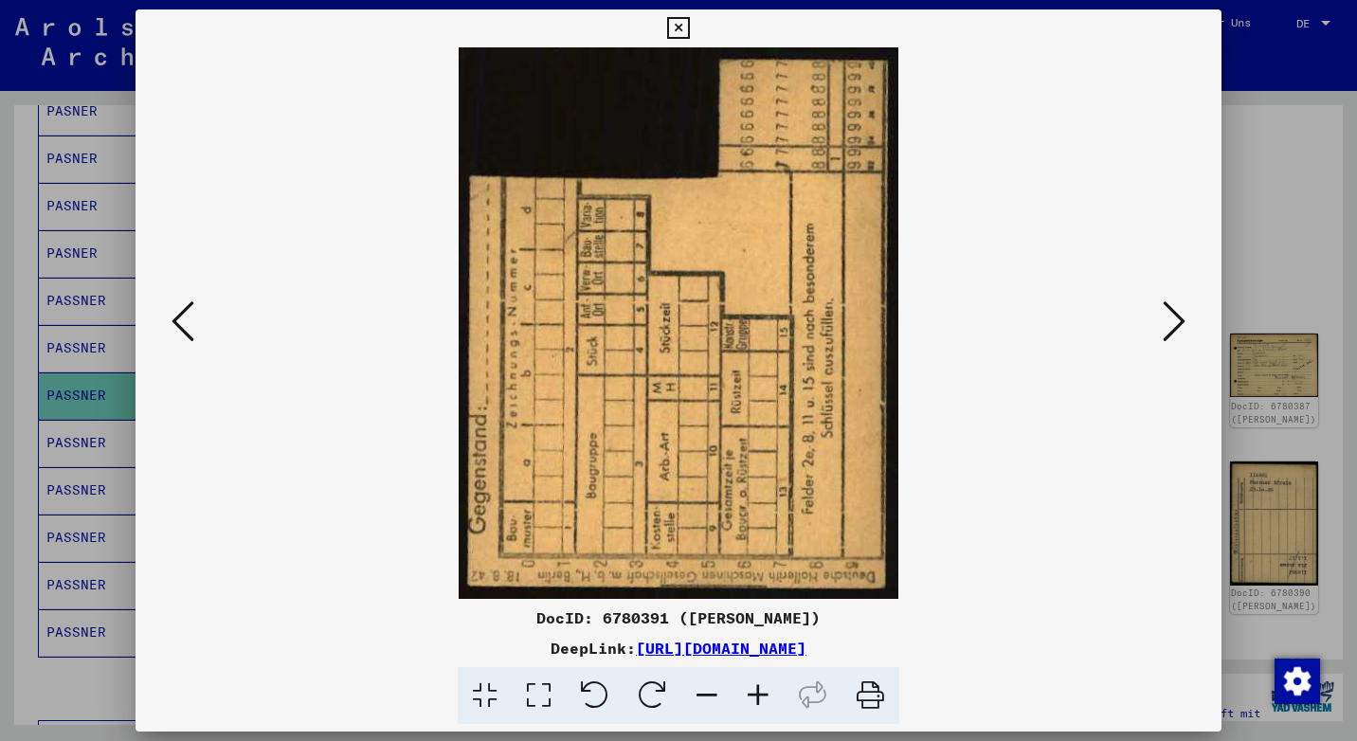
click at [1183, 308] on icon at bounding box center [1174, 321] width 23 height 45
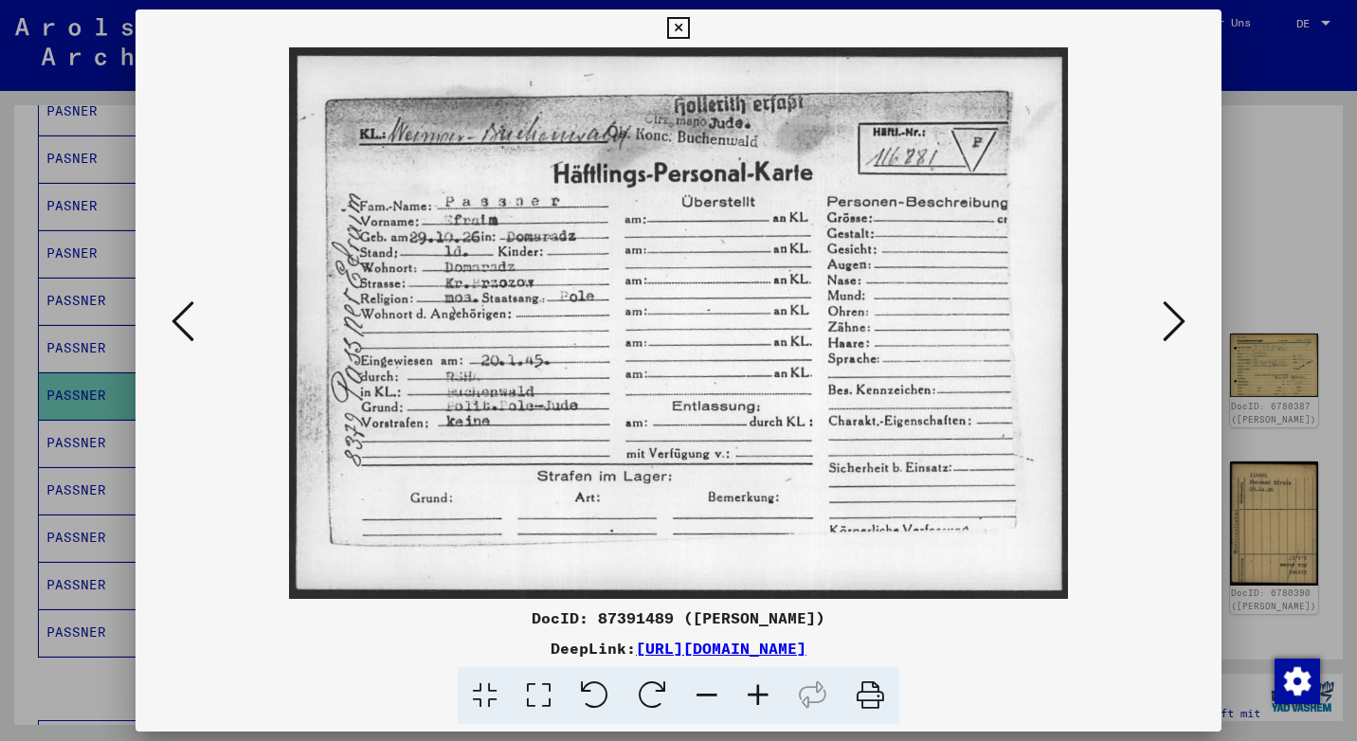
click at [194, 335] on icon at bounding box center [183, 321] width 23 height 45
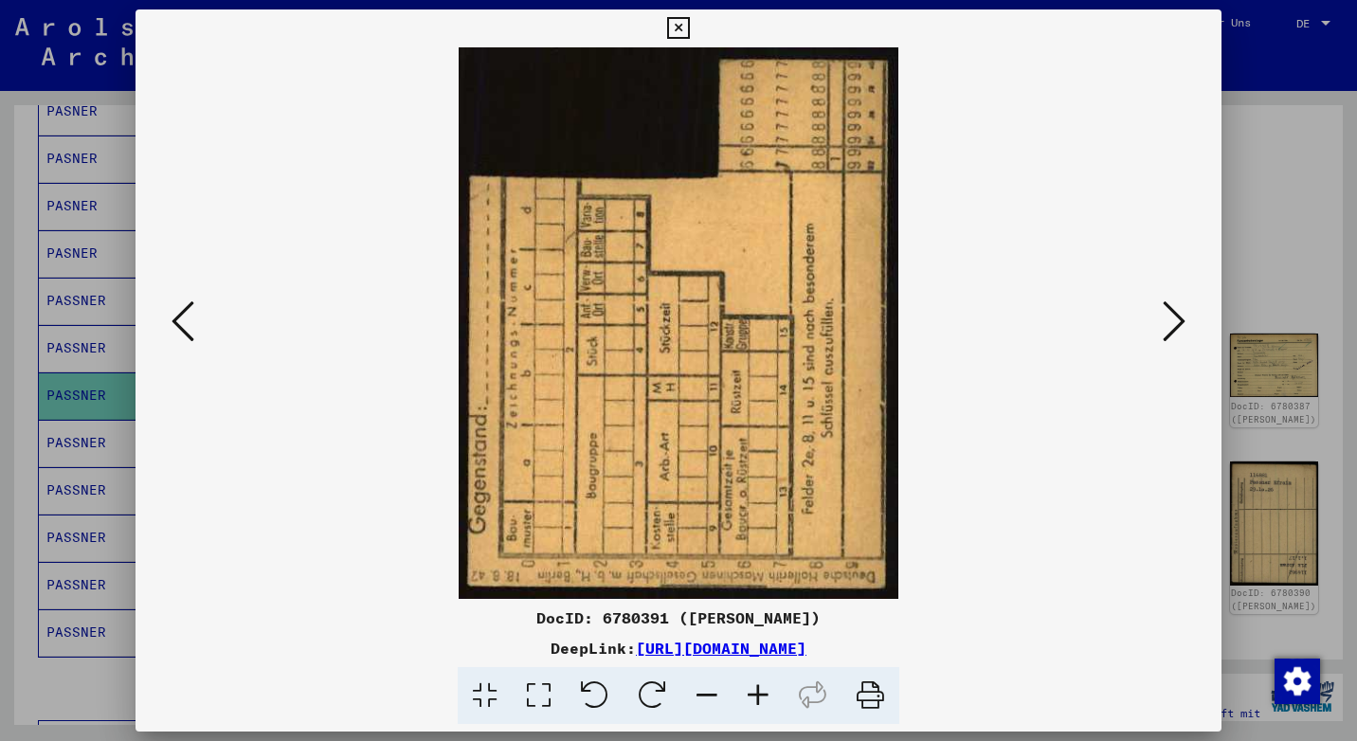
click at [1163, 315] on icon at bounding box center [1174, 321] width 23 height 45
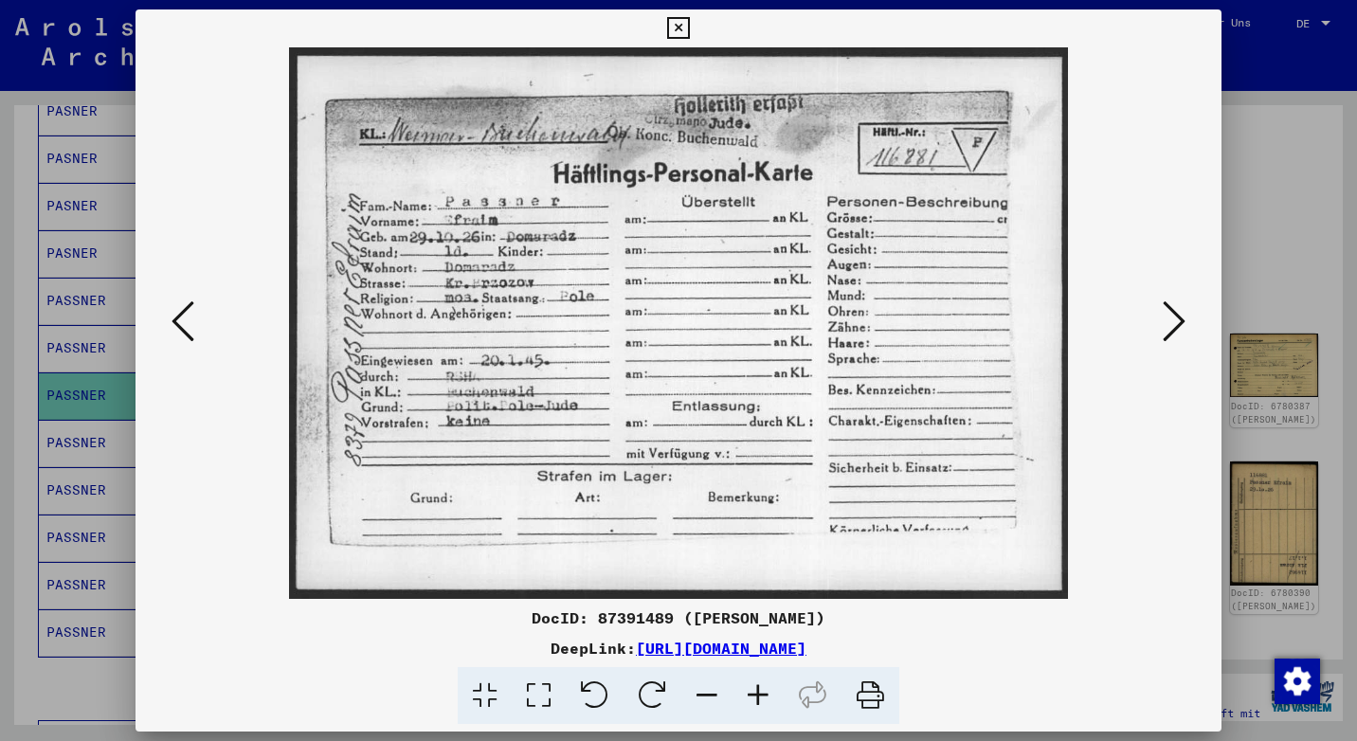
click at [195, 325] on button at bounding box center [183, 323] width 34 height 54
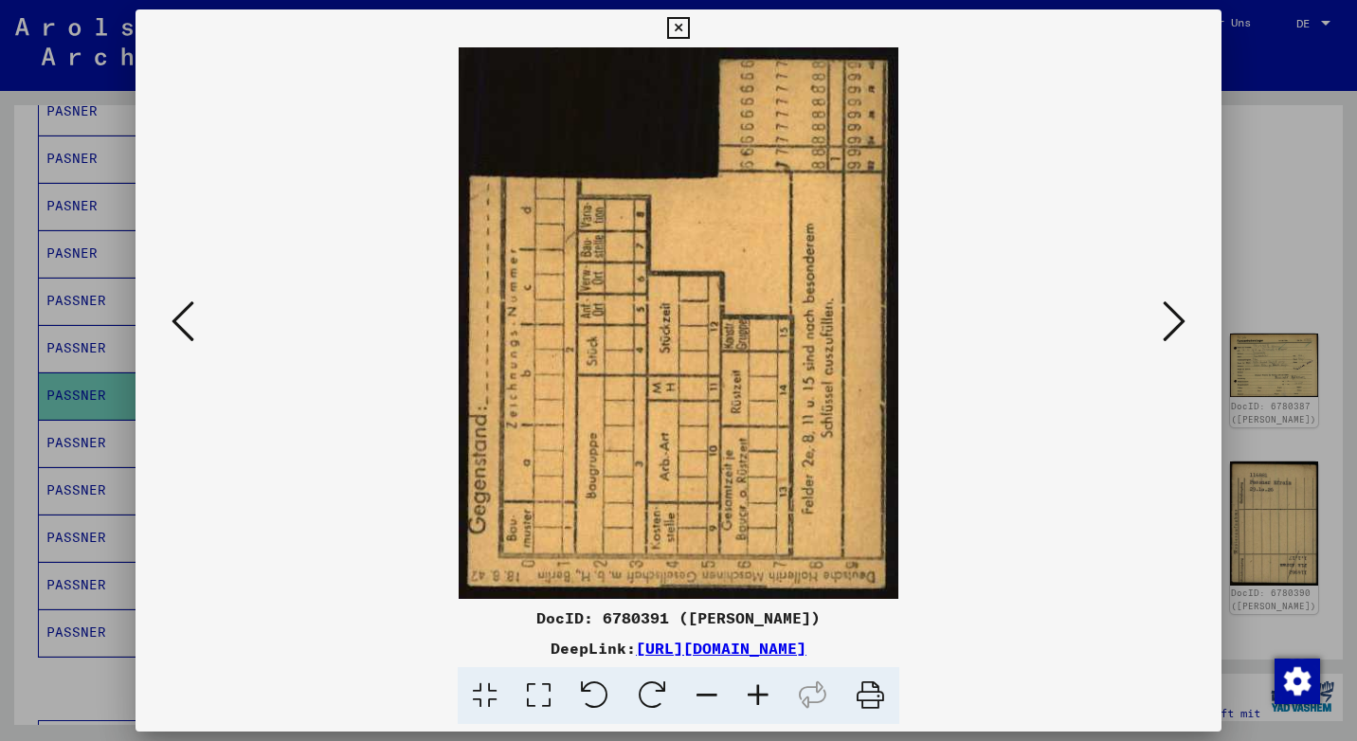
click at [1190, 323] on button at bounding box center [1174, 323] width 34 height 54
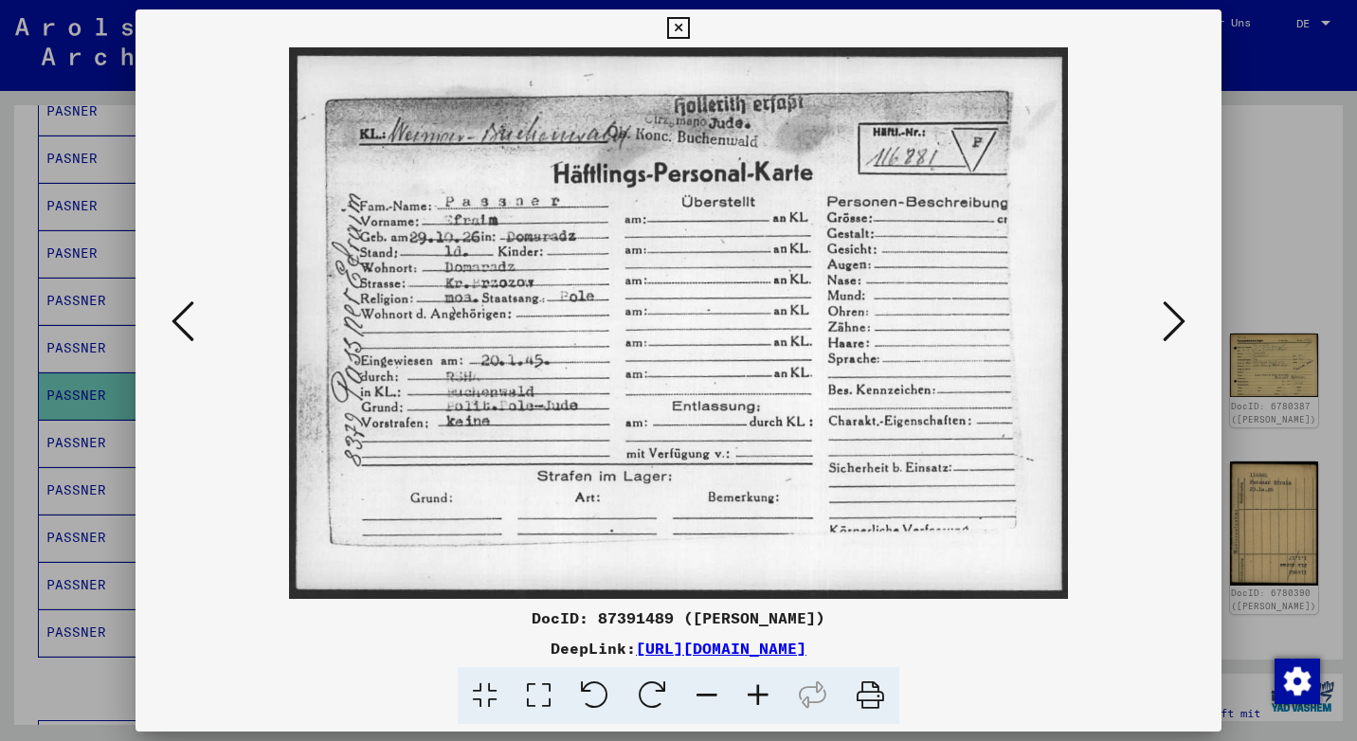
click at [678, 28] on icon at bounding box center [678, 28] width 22 height 23
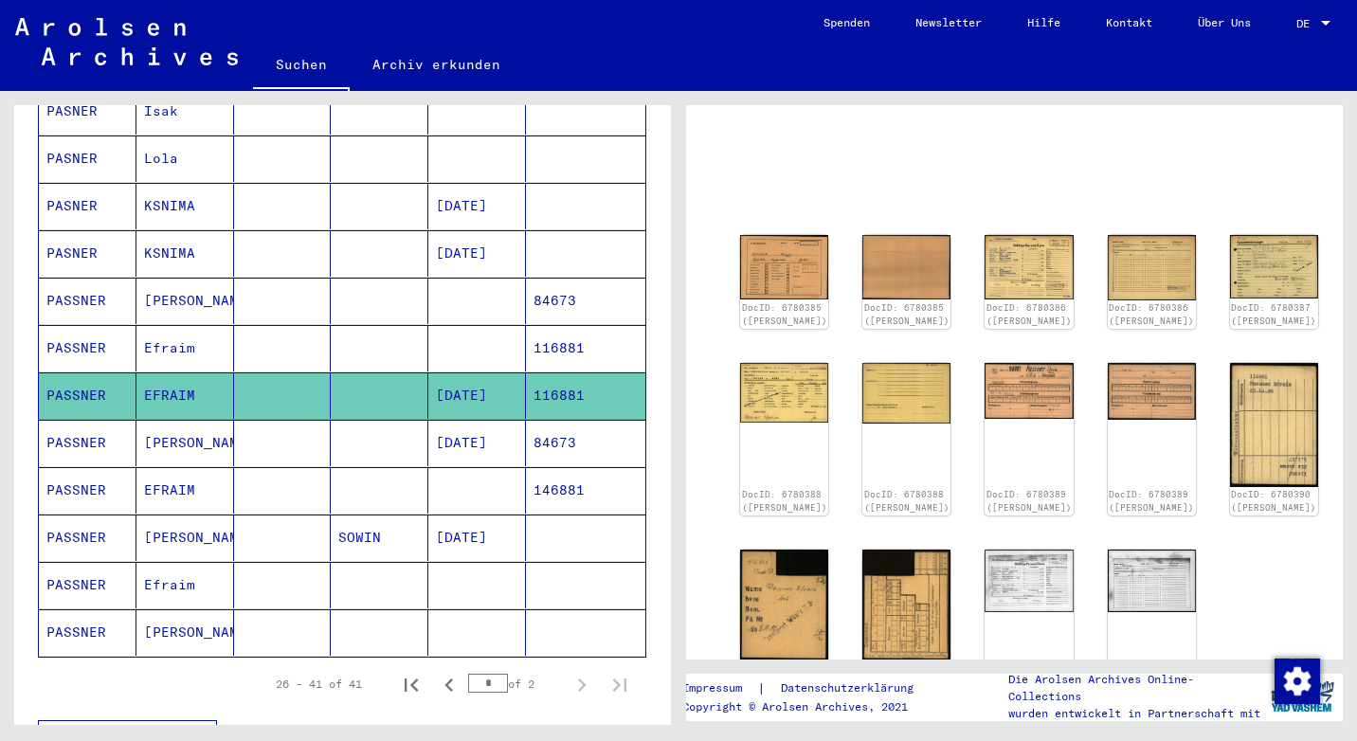
scroll to position [126, 0]
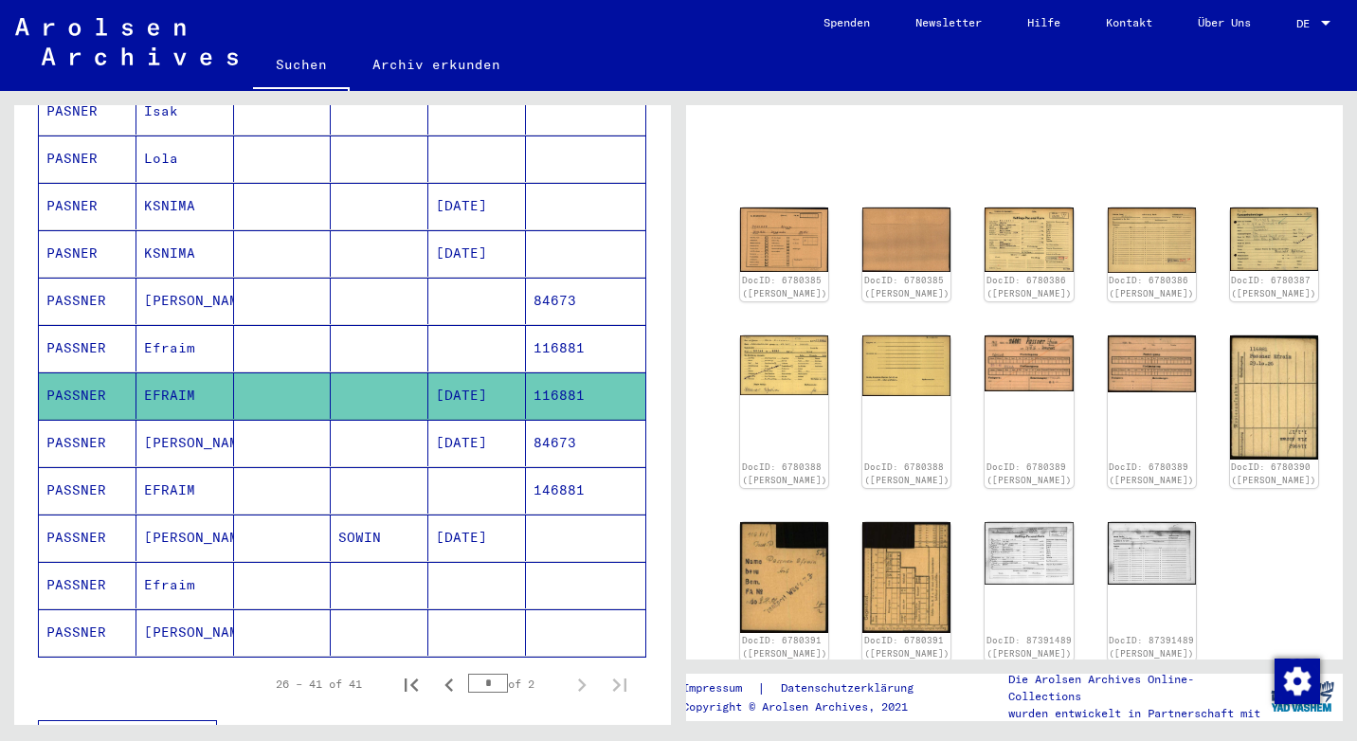
click at [96, 420] on mat-cell "PASSNER" at bounding box center [88, 443] width 98 height 46
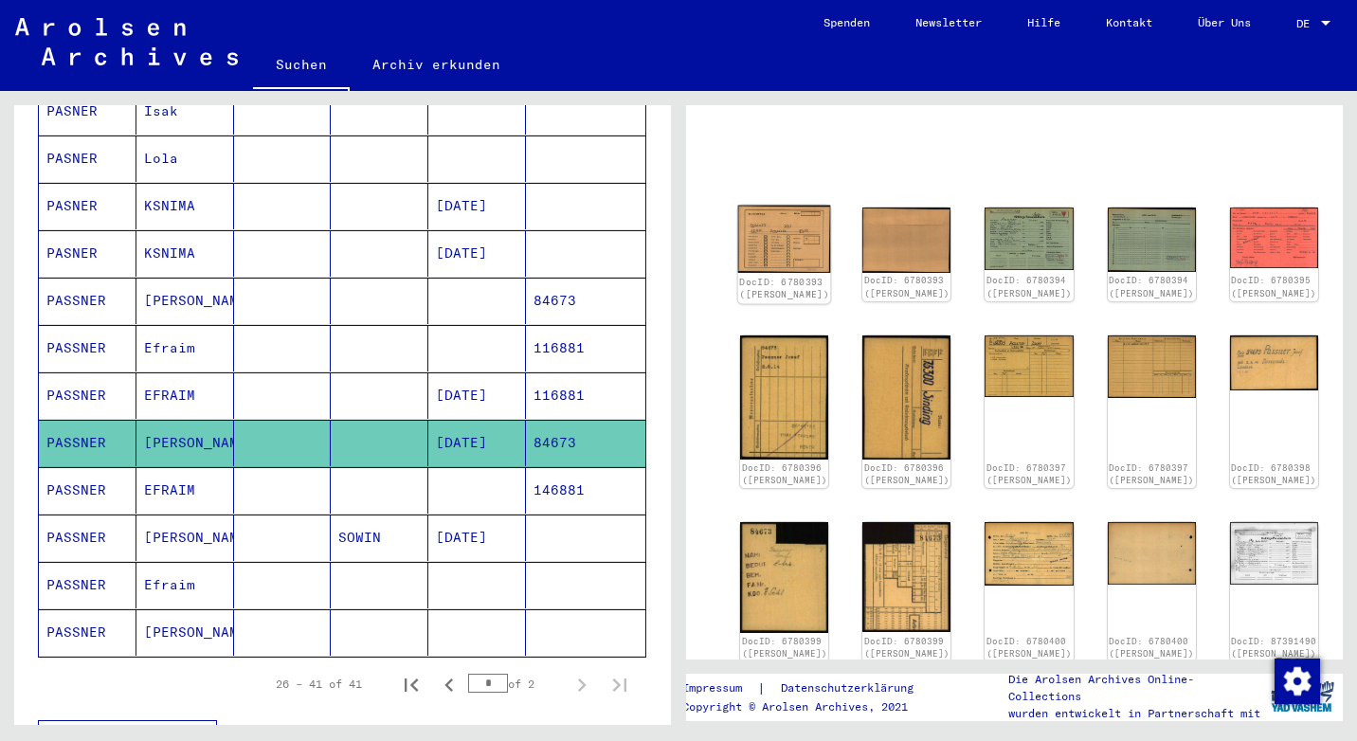
click at [751, 276] on link "DocID: 6780393 ([PERSON_NAME])" at bounding box center [784, 288] width 90 height 25
click at [770, 232] on img at bounding box center [784, 239] width 93 height 67
